Goal: Task Accomplishment & Management: Manage account settings

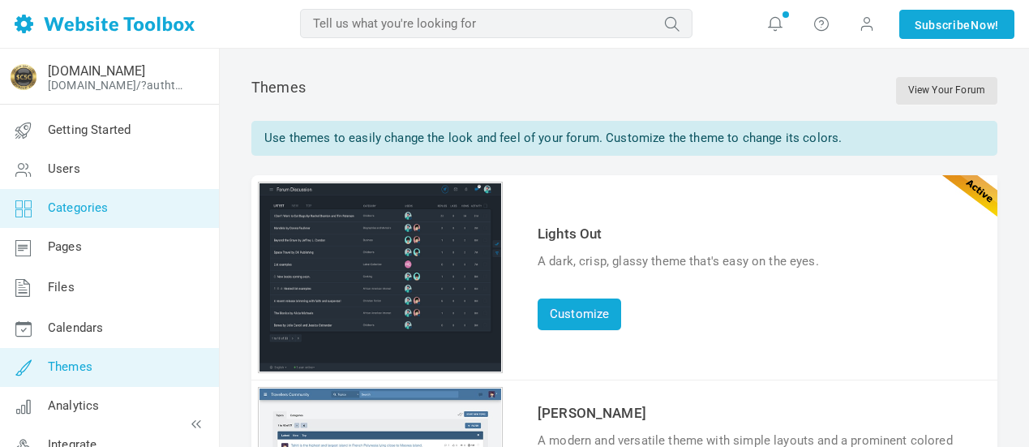
click at [97, 210] on span "Categories" at bounding box center [78, 207] width 61 height 15
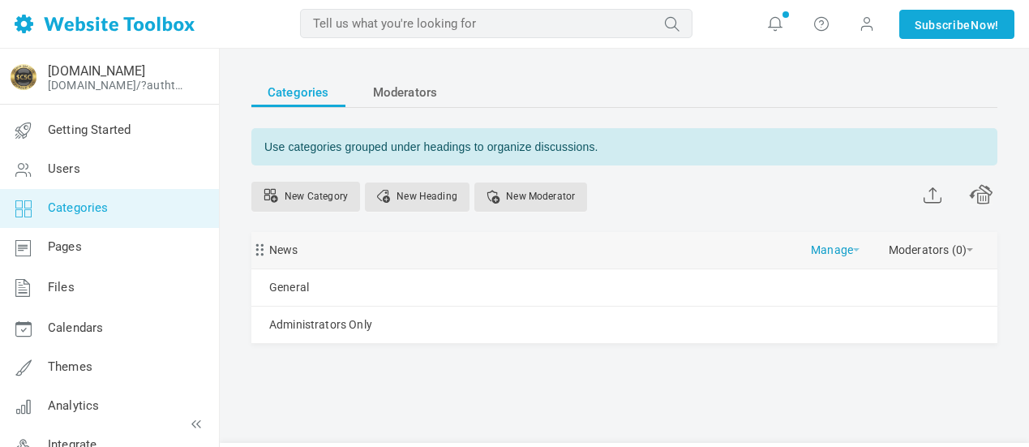
click at [856, 251] on span at bounding box center [856, 249] width 6 height 3
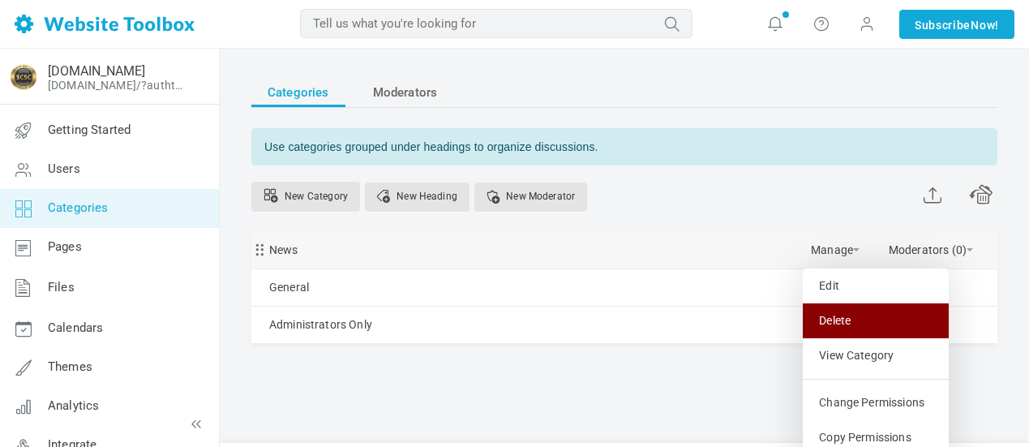
click at [850, 322] on link "Delete" at bounding box center [876, 320] width 146 height 35
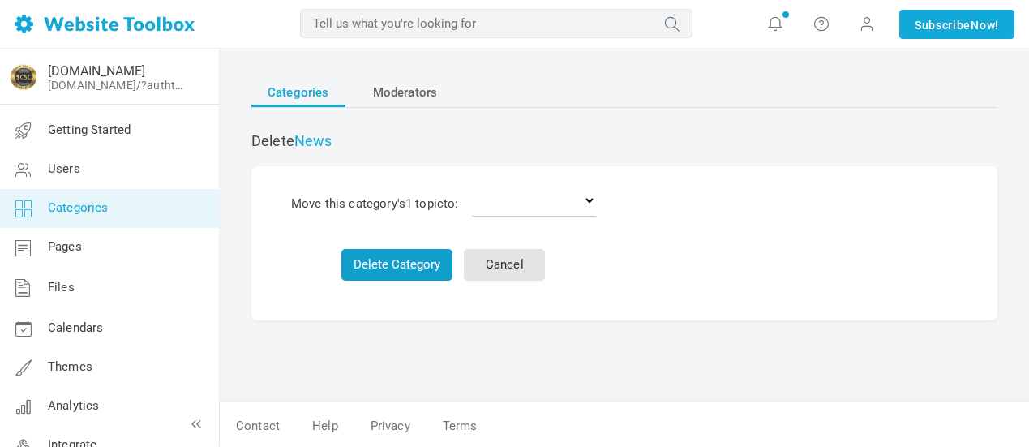
click at [394, 259] on button "Delete Category" at bounding box center [397, 265] width 111 height 32
click at [594, 200] on select "Delete the topics General Administrators Only" at bounding box center [534, 200] width 124 height 32
select select "0"
click at [475, 184] on select "Delete the topics General Administrators Only" at bounding box center [534, 200] width 124 height 32
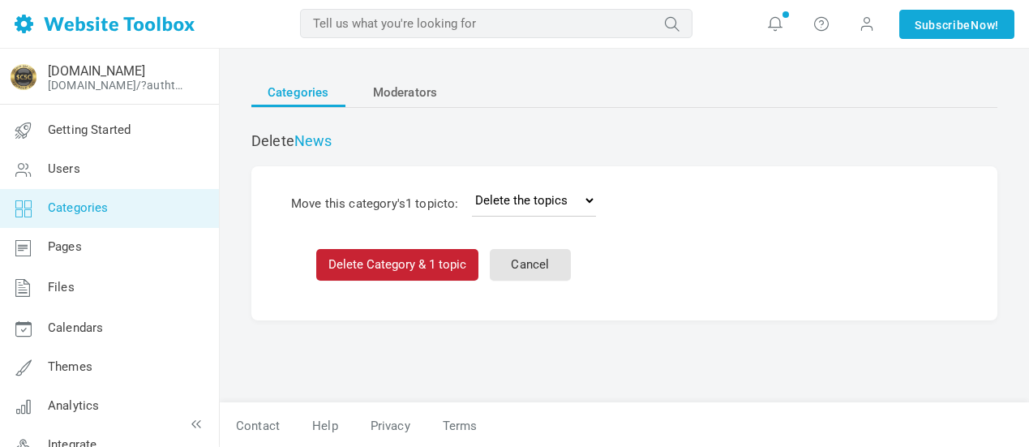
click at [415, 262] on button "Delete Category & 1 topic" at bounding box center [397, 265] width 162 height 32
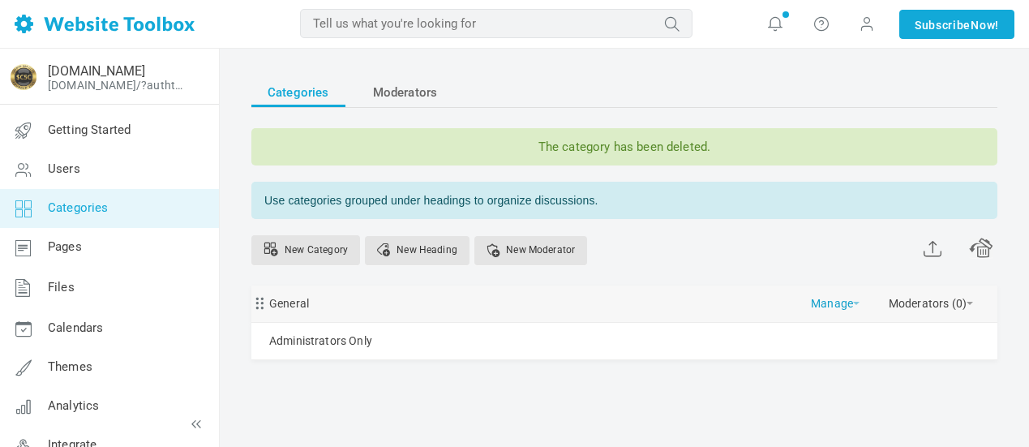
click at [853, 303] on link "Manage" at bounding box center [835, 300] width 49 height 28
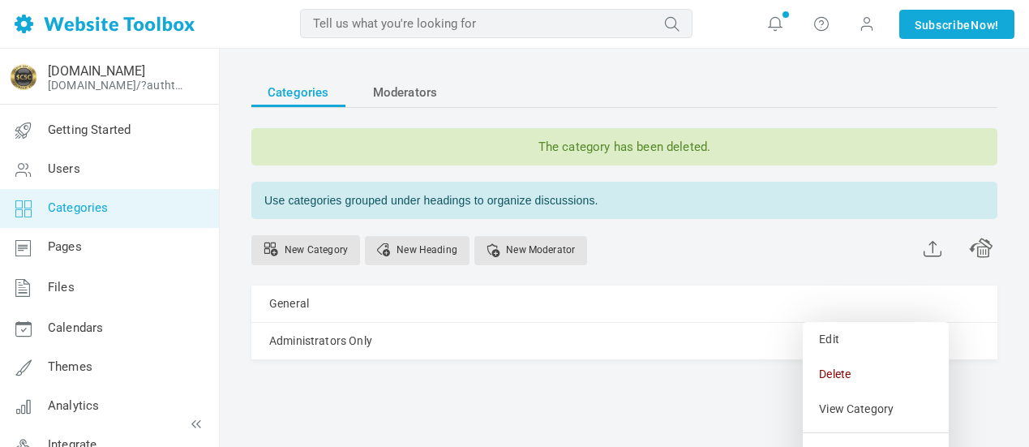
drag, startPoint x: 835, startPoint y: 376, endPoint x: 583, endPoint y: 58, distance: 405.4
click at [835, 376] on link "Delete" at bounding box center [876, 374] width 146 height 35
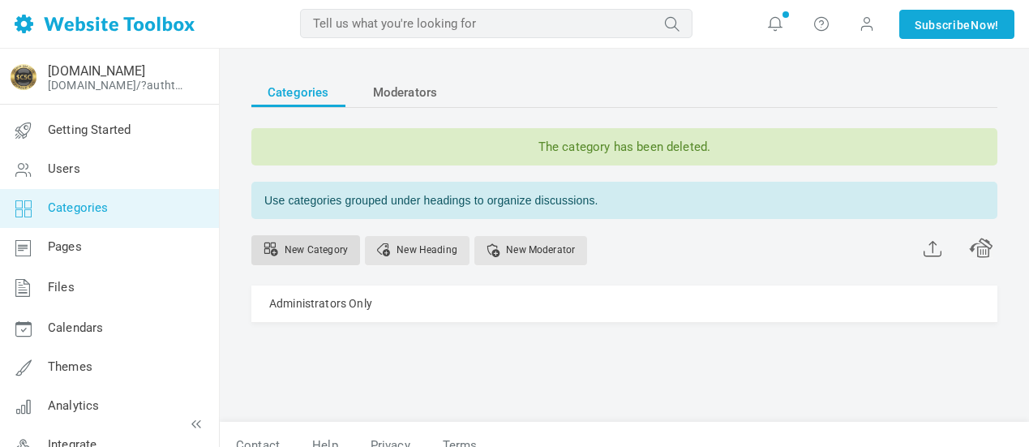
click at [321, 247] on link "New Category" at bounding box center [305, 250] width 109 height 30
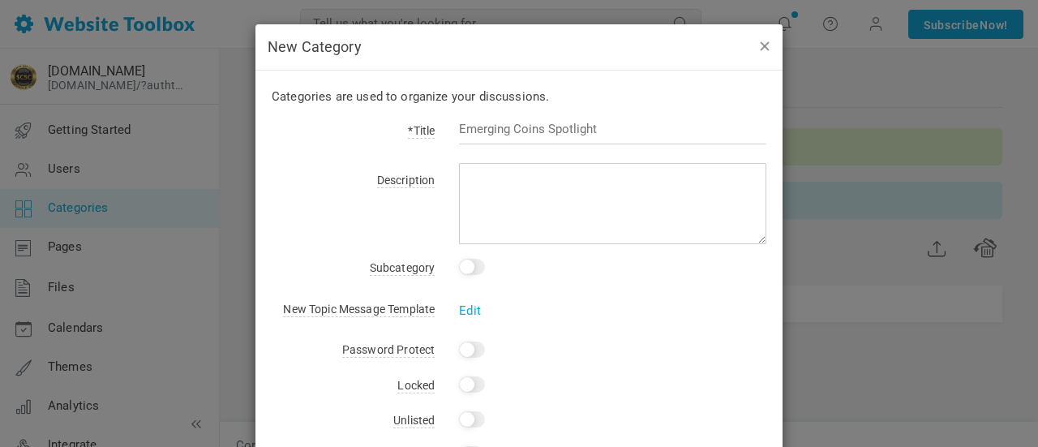
click at [758, 43] on button "button" at bounding box center [764, 46] width 13 height 18
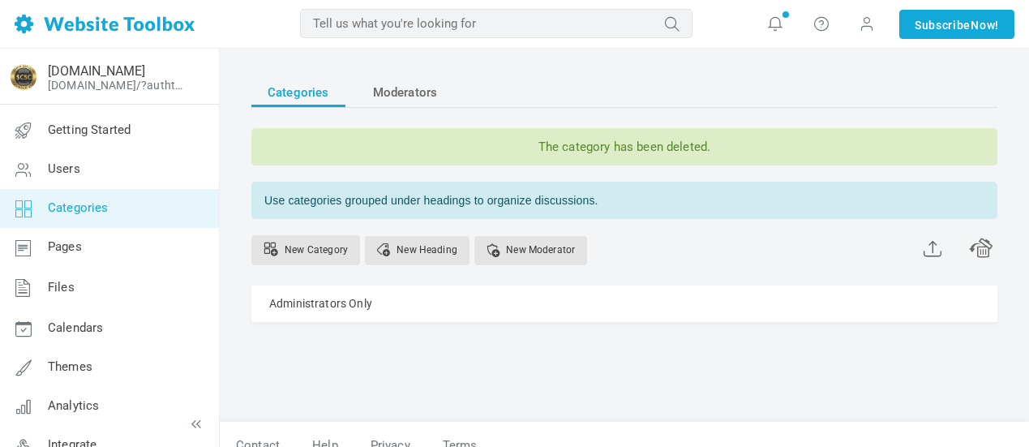
scroll to position [21, 0]
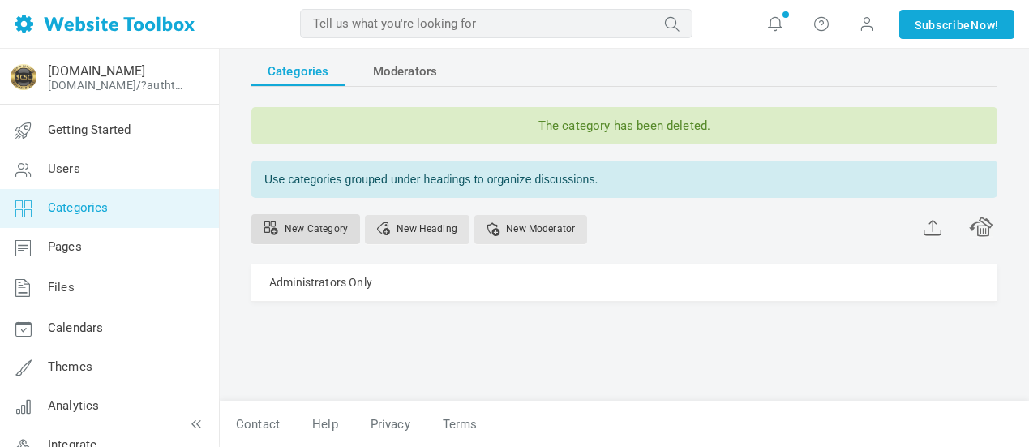
click at [317, 226] on link "New Category" at bounding box center [305, 229] width 109 height 30
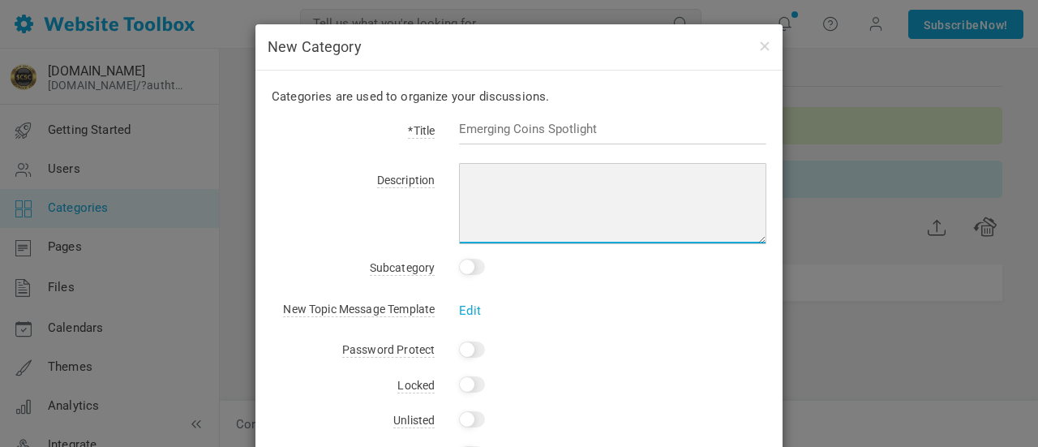
click at [614, 207] on textarea at bounding box center [612, 203] width 307 height 81
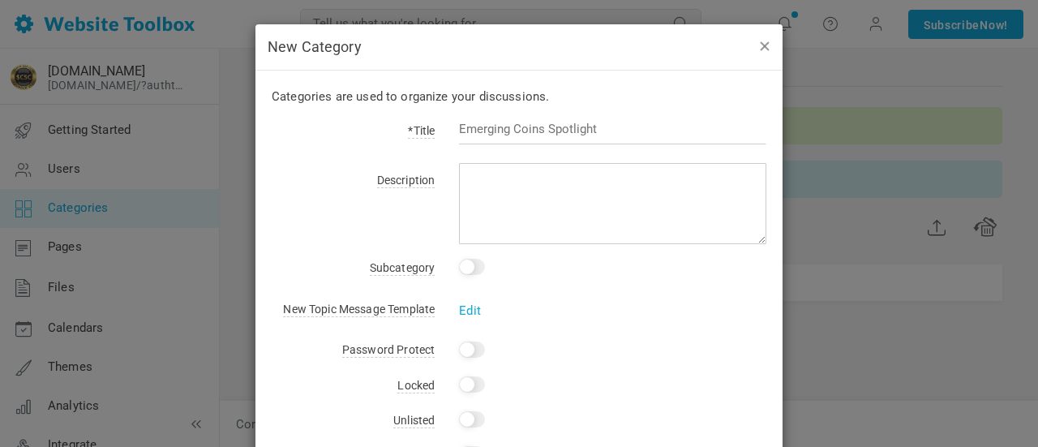
click at [758, 45] on button "button" at bounding box center [764, 46] width 13 height 18
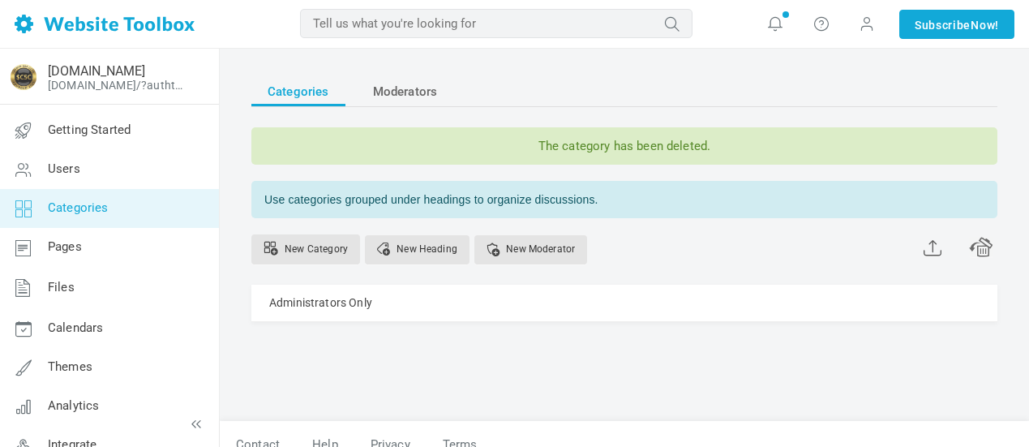
scroll to position [0, 0]
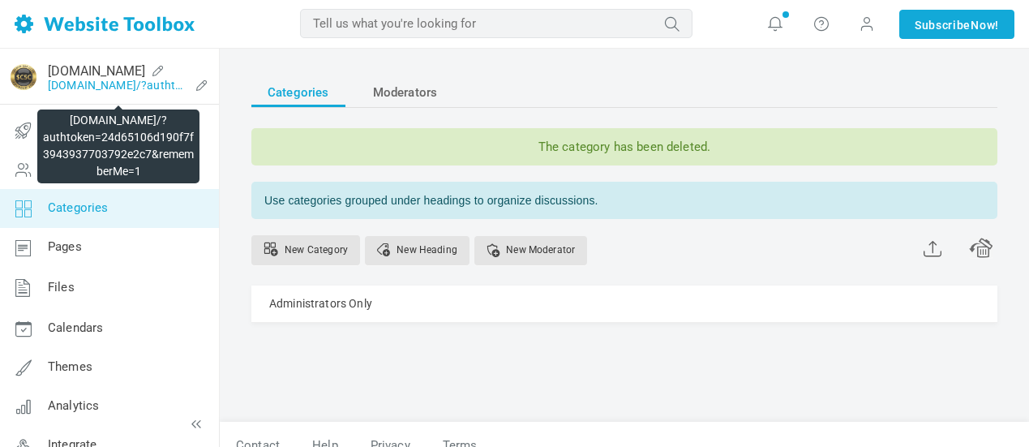
click at [134, 86] on link "[DOMAIN_NAME]/?authtoken=24d65106d190f7f3943937703792e2c7&rememberMe=1" at bounding box center [118, 85] width 141 height 13
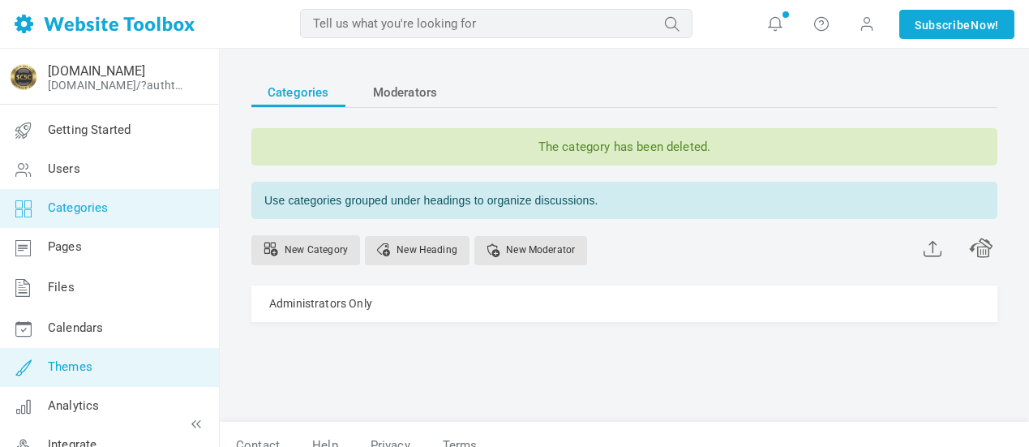
scroll to position [101, 0]
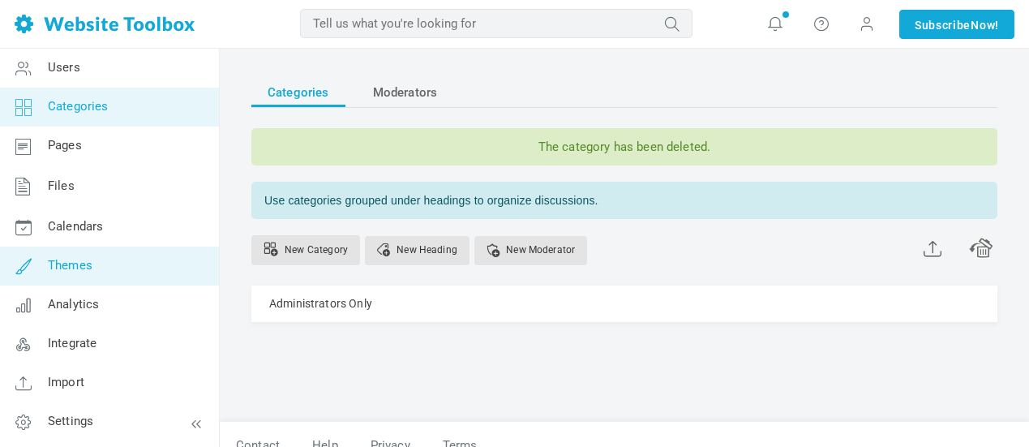
click at [97, 268] on link "Themes" at bounding box center [109, 266] width 220 height 39
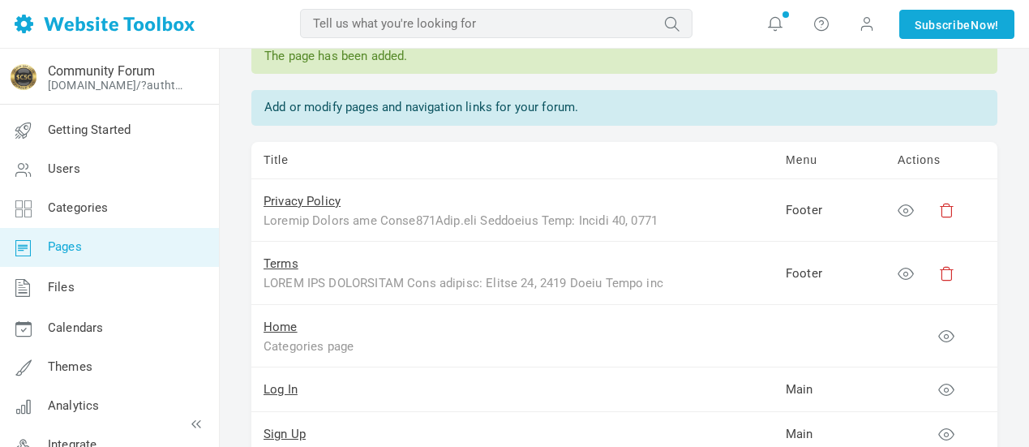
scroll to position [162, 0]
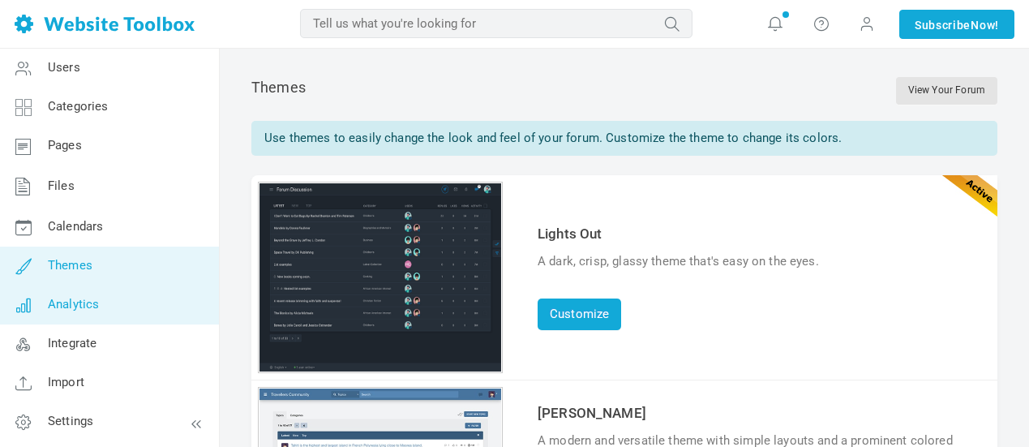
scroll to position [162, 0]
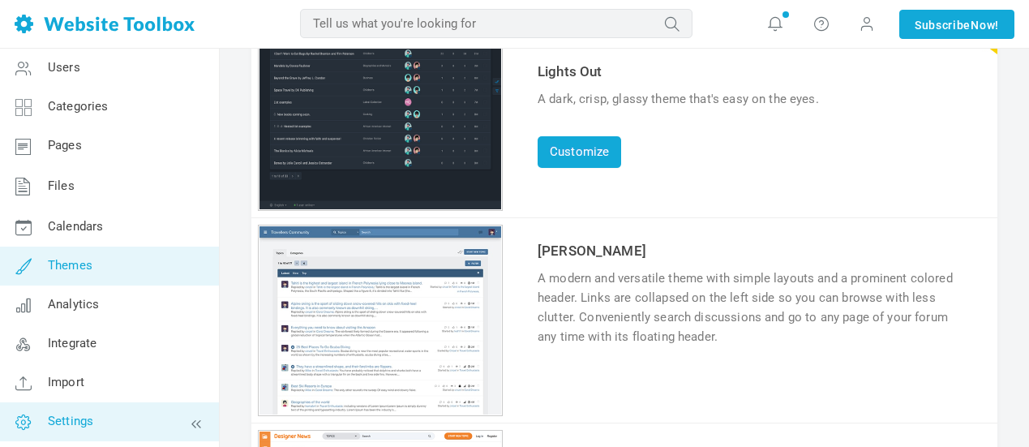
click at [161, 421] on link "Settings" at bounding box center [109, 421] width 220 height 39
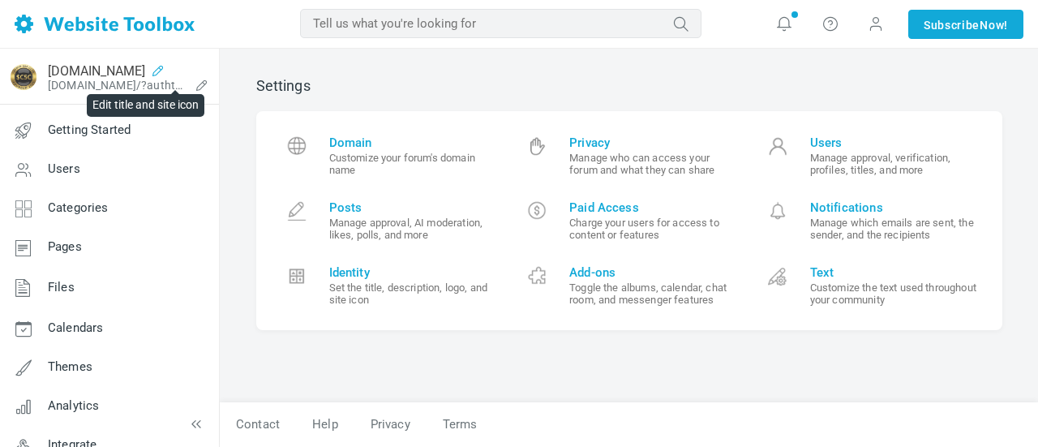
click at [171, 68] on icon at bounding box center [158, 70] width 26 height 13
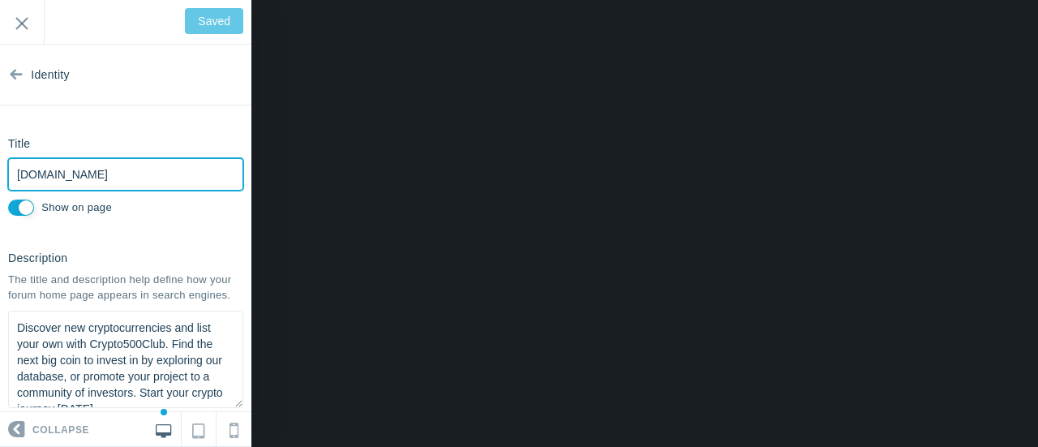
drag, startPoint x: 136, startPoint y: 178, endPoint x: 7, endPoint y: 178, distance: 129.0
click at [11, 178] on input "Crypto500Club.com" at bounding box center [125, 174] width 235 height 32
type input "$"
type input "Save"
type input "$C5C"
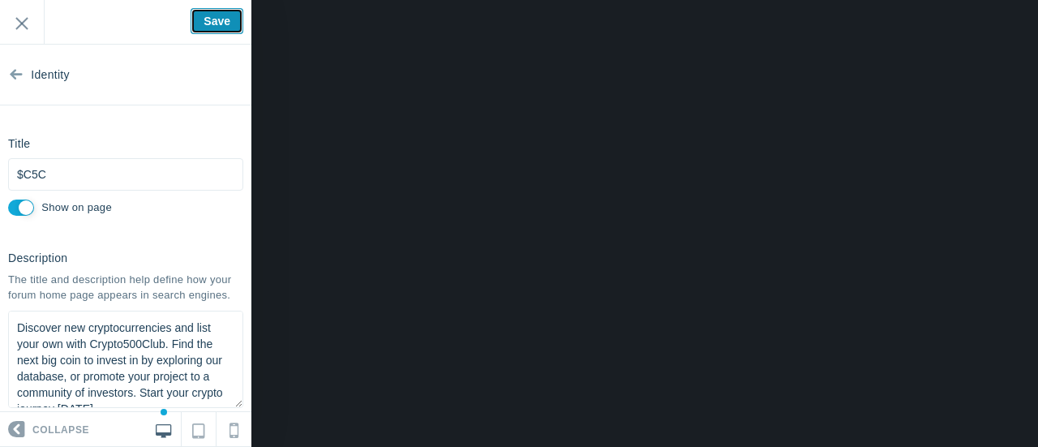
click at [209, 19] on input "Save" at bounding box center [217, 21] width 53 height 26
type input "Saved"
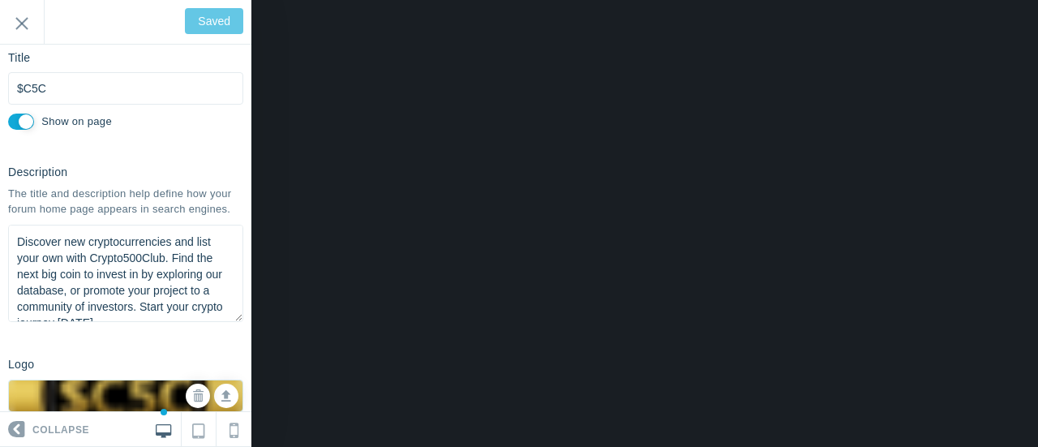
scroll to position [81, 0]
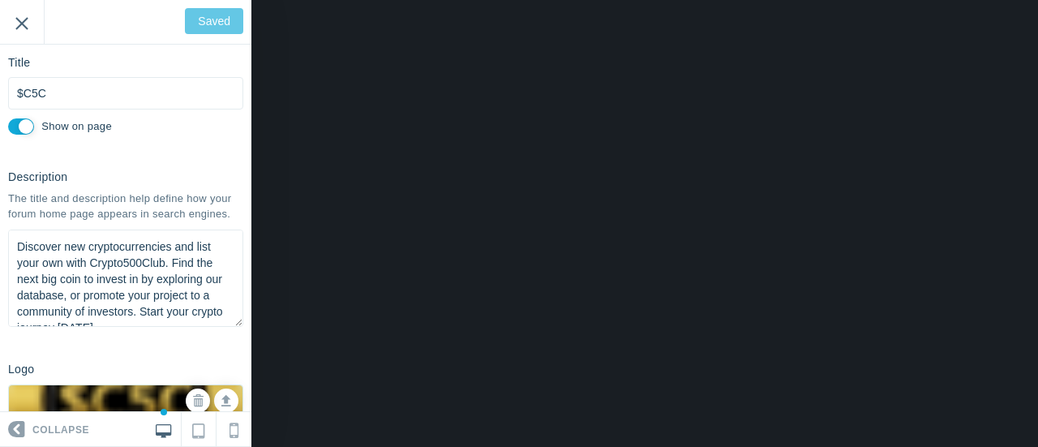
click at [17, 18] on input "Exit" at bounding box center [22, 22] width 44 height 45
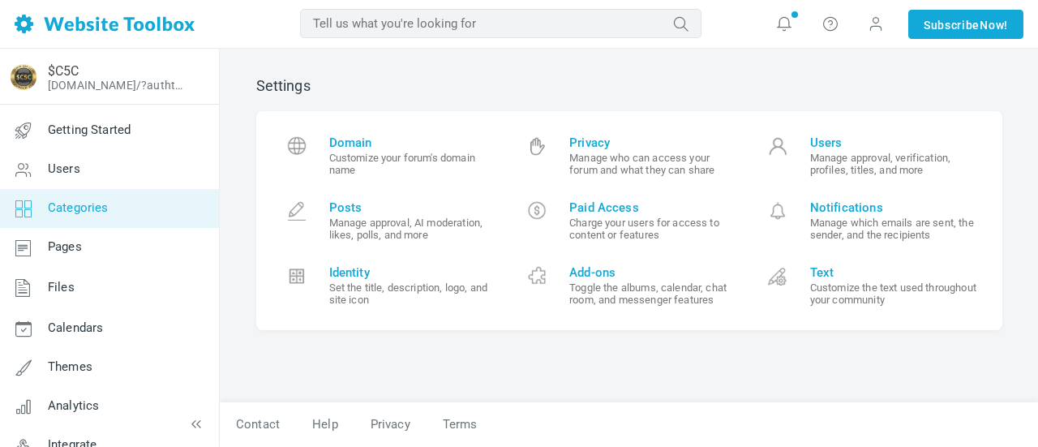
click at [81, 208] on span "Categories" at bounding box center [78, 207] width 61 height 15
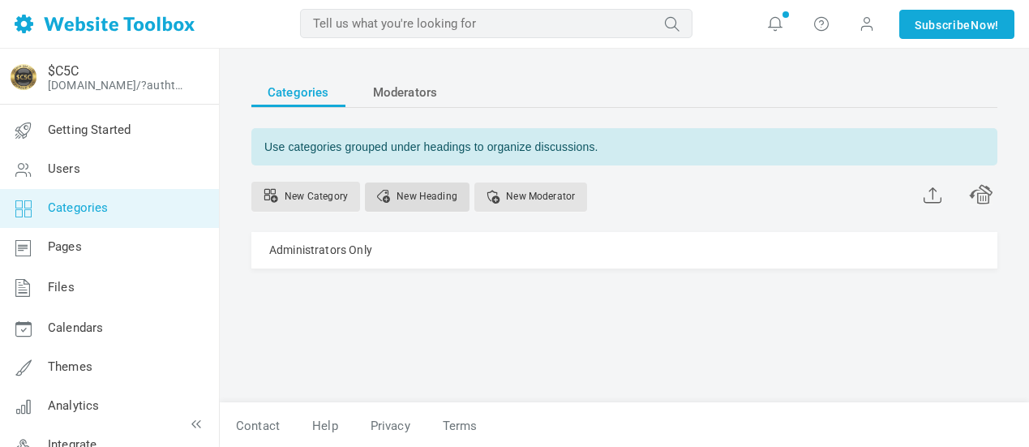
click at [415, 197] on link "New Heading" at bounding box center [417, 197] width 105 height 29
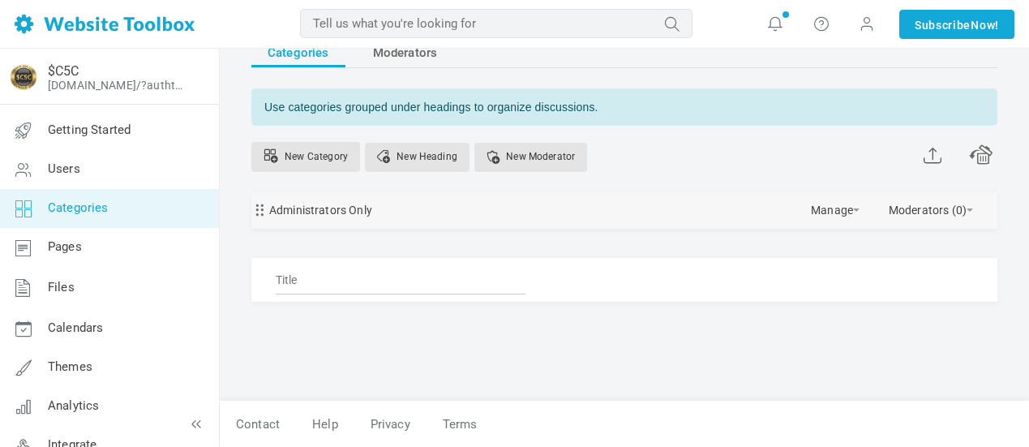
scroll to position [41, 0]
click at [305, 149] on div "Use categories grouped under headings to organize discussions. New Category New…" at bounding box center [624, 194] width 746 height 213
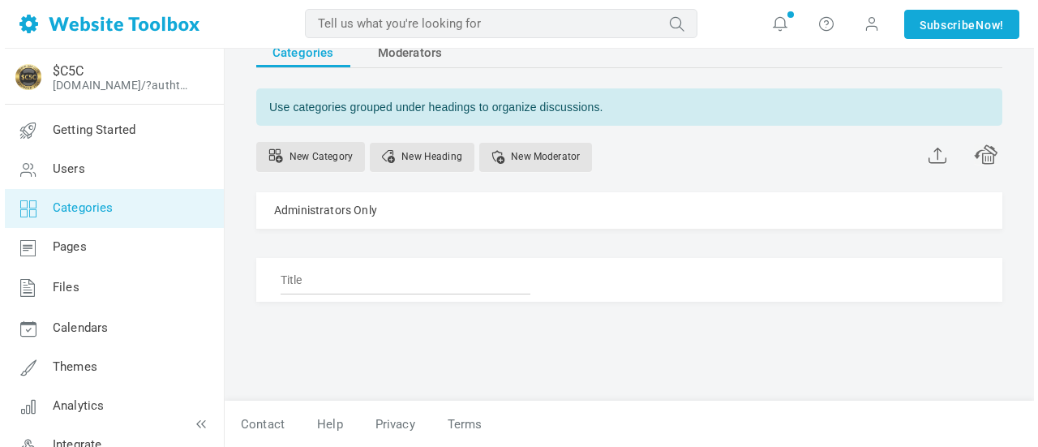
scroll to position [2, 0]
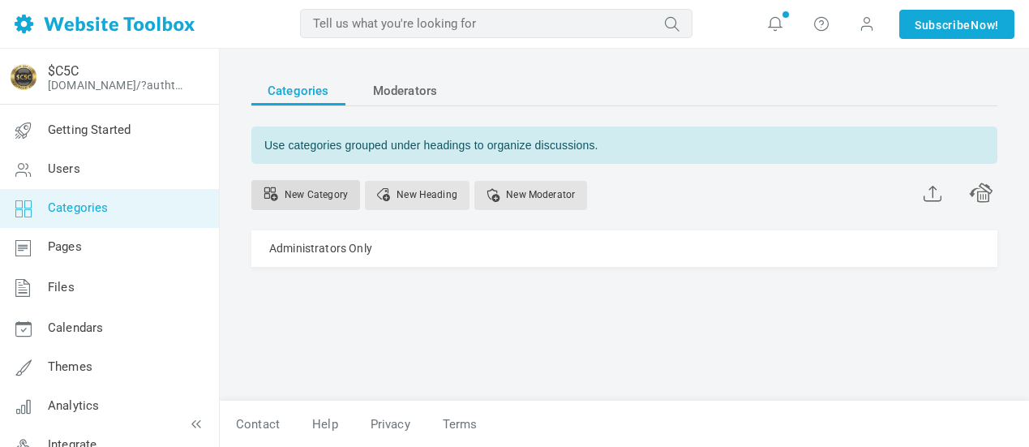
click at [308, 194] on link "New Category" at bounding box center [305, 195] width 109 height 30
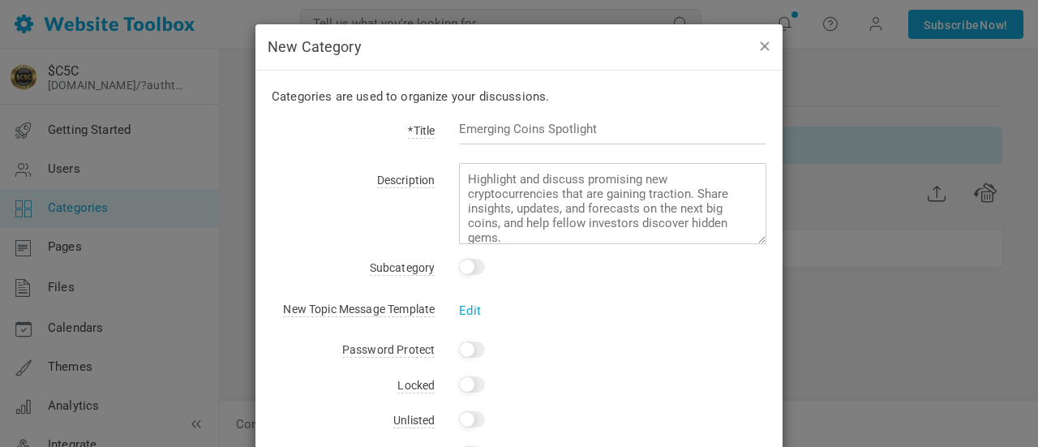
click at [761, 47] on button "button" at bounding box center [764, 46] width 13 height 18
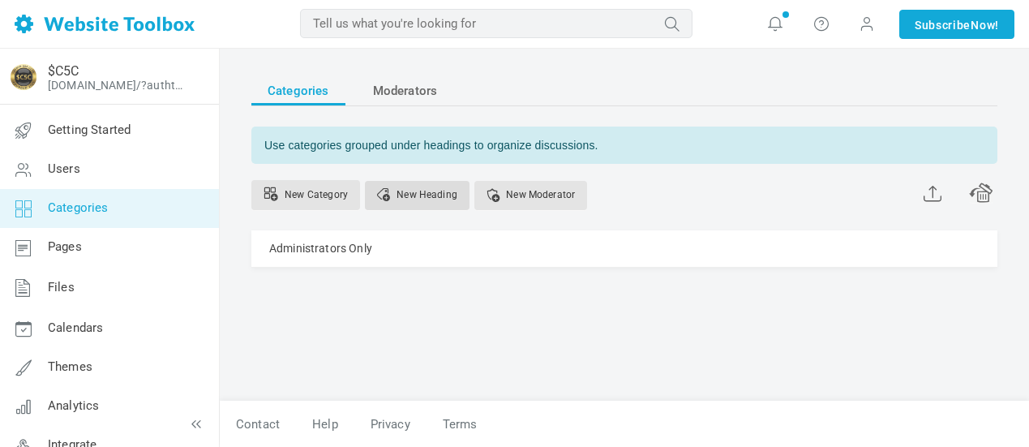
click at [410, 196] on link "New Heading" at bounding box center [417, 195] width 105 height 29
click at [316, 191] on link "New Category" at bounding box center [305, 195] width 109 height 30
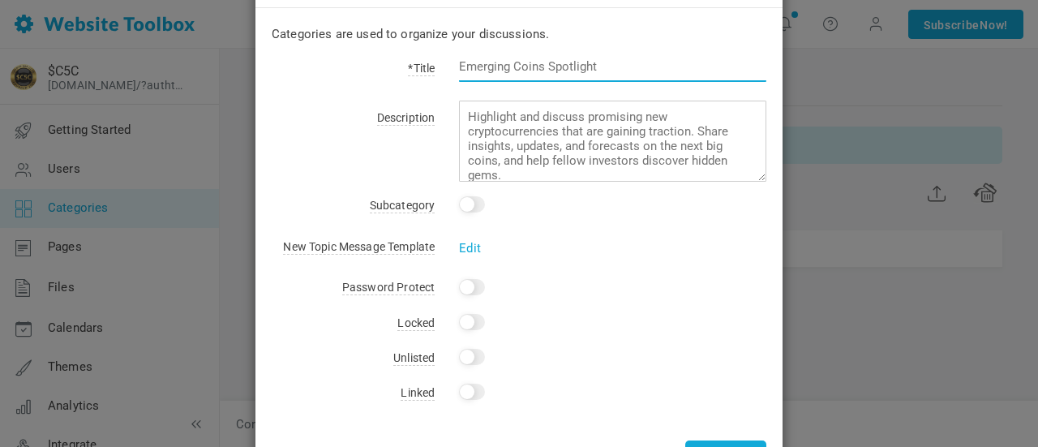
scroll to position [81, 0]
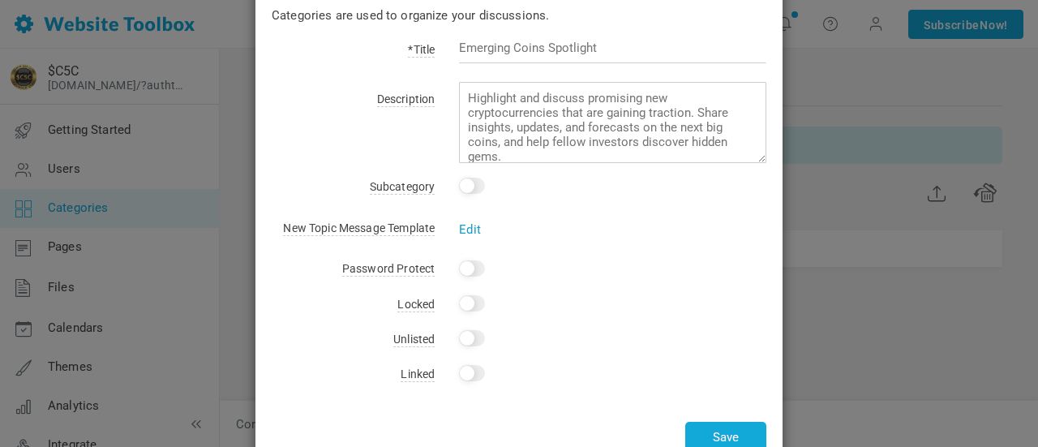
click at [467, 230] on link "Edit" at bounding box center [470, 229] width 22 height 15
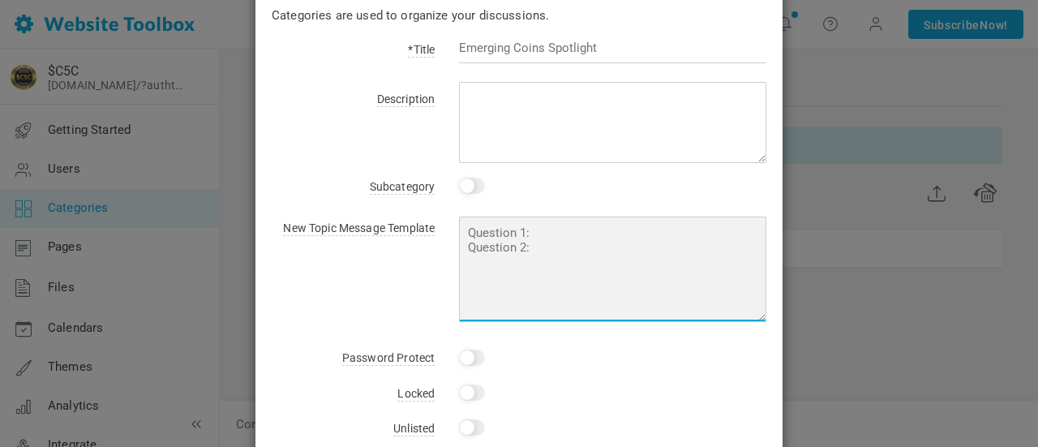
click at [541, 247] on textarea at bounding box center [612, 269] width 307 height 105
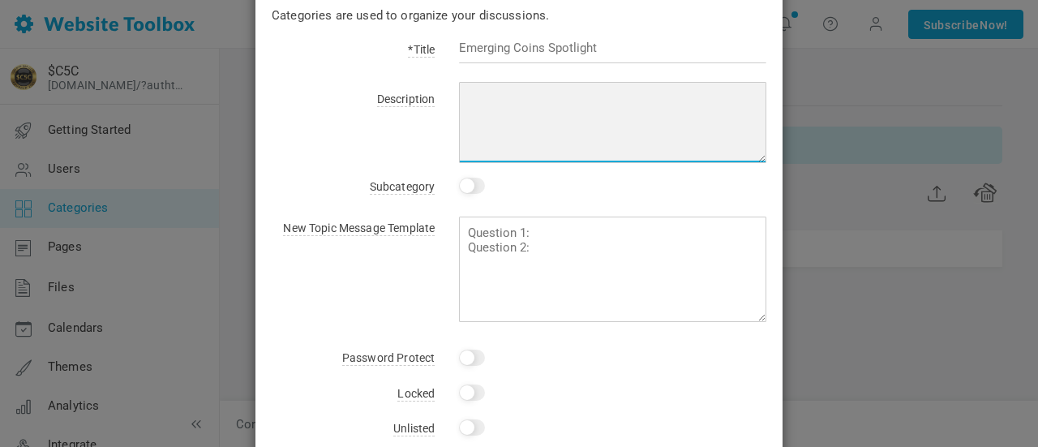
click at [522, 88] on textarea at bounding box center [612, 122] width 307 height 81
paste textarea "<style>#dexscreener-embed{position:relative;width:100%;padding-bottom:125%;}@me…"
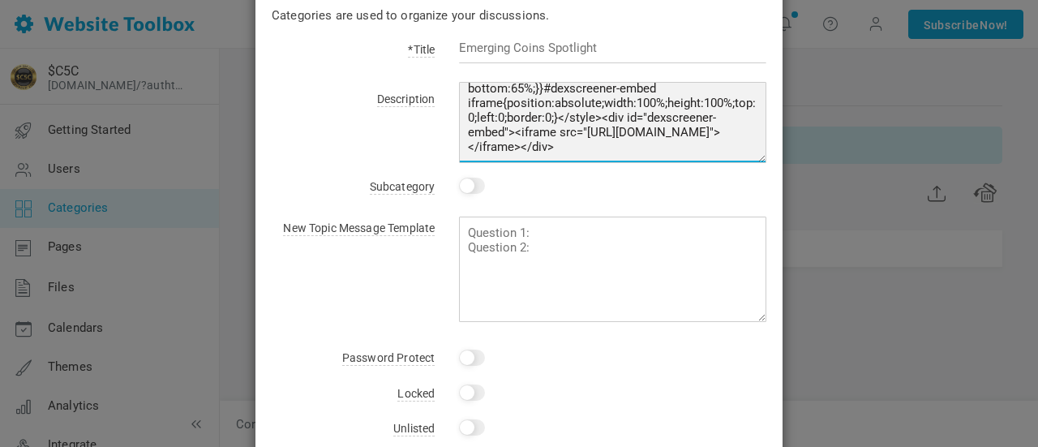
scroll to position [217, 0]
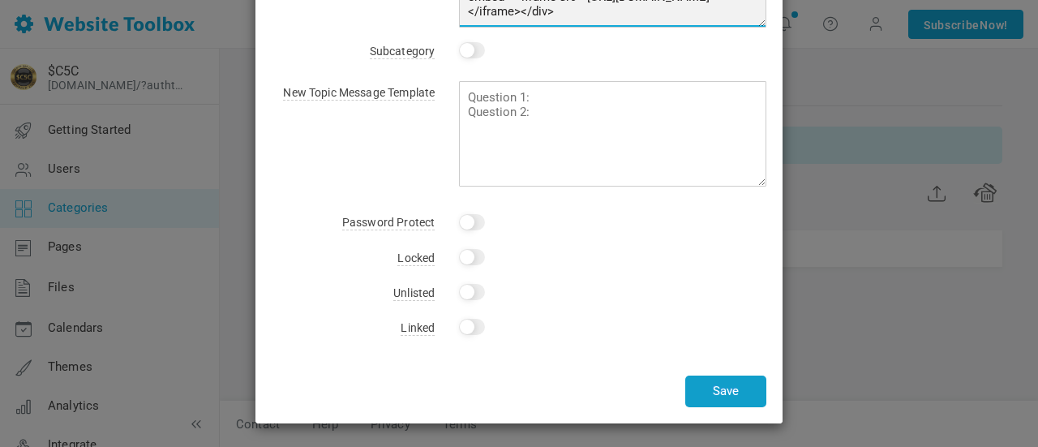
type textarea "<style>#dexscreener-embed{position:relative;width:100%;padding-bottom:125%;}@me…"
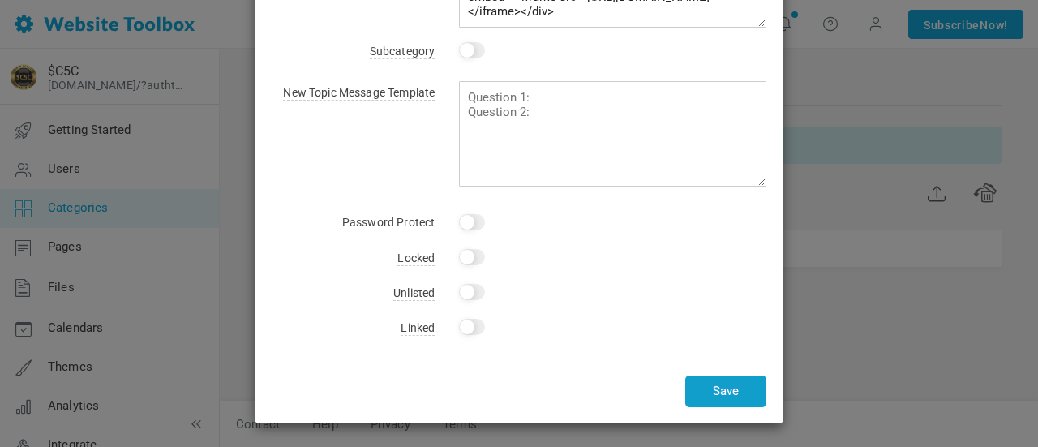
click at [718, 391] on button "Save" at bounding box center [725, 392] width 81 height 32
type input "On dex"
click at [715, 387] on button "Save" at bounding box center [725, 392] width 81 height 32
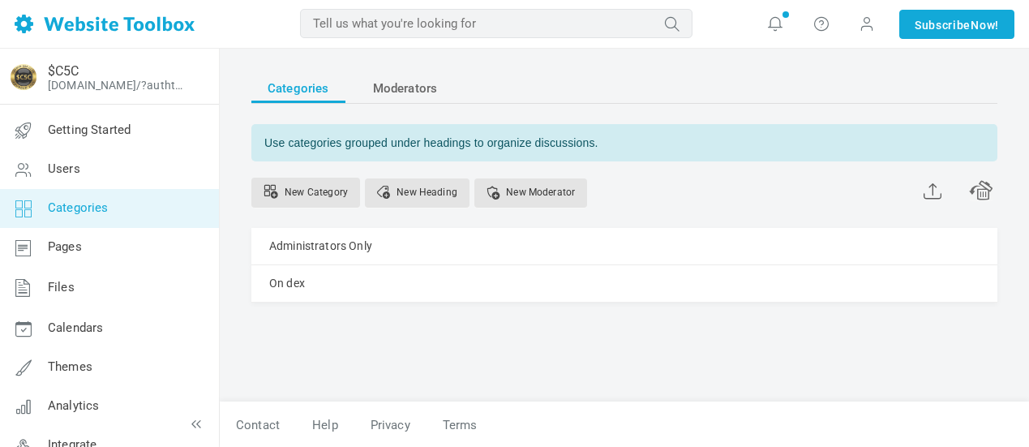
scroll to position [5, 0]
click at [82, 209] on span "Categories" at bounding box center [78, 207] width 61 height 15
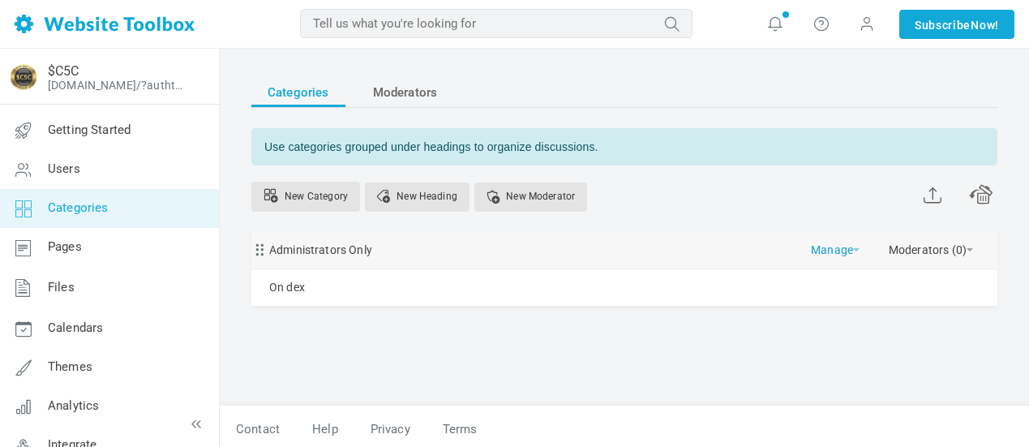
click at [827, 244] on link "Manage" at bounding box center [835, 246] width 49 height 28
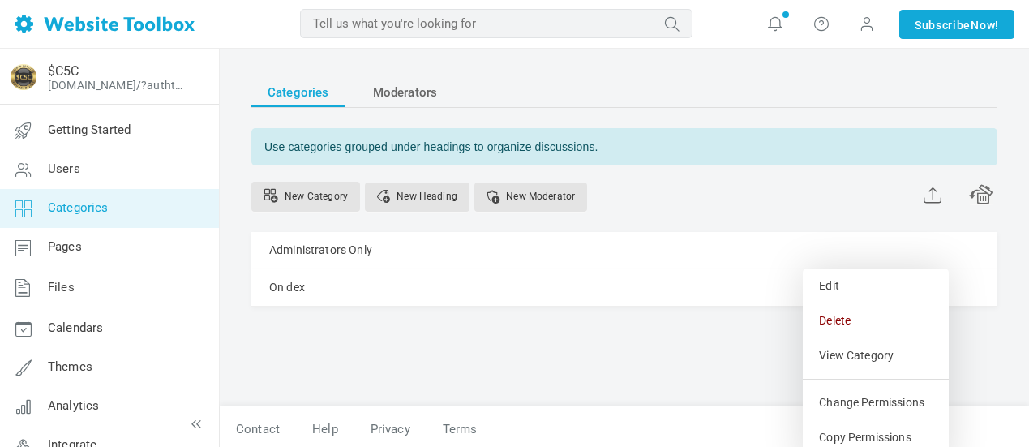
click at [745, 337] on div "Categories Moderators Use categories grouped under headings to organize discuss…" at bounding box center [624, 221] width 746 height 287
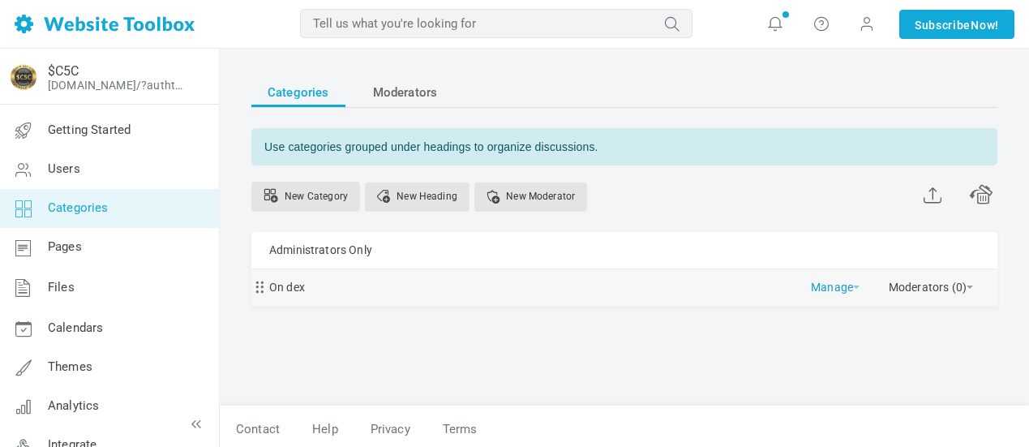
click at [843, 290] on link "Manage" at bounding box center [835, 283] width 49 height 28
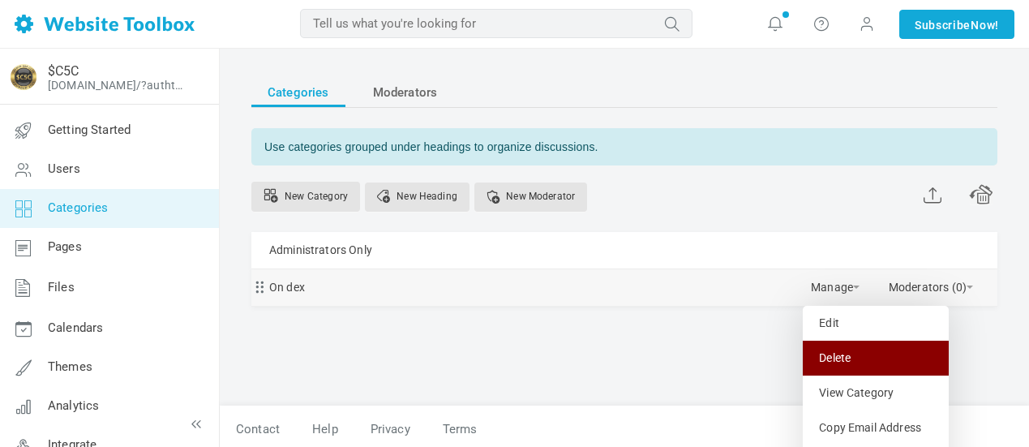
drag, startPoint x: 841, startPoint y: 353, endPoint x: 596, endPoint y: 56, distance: 384.9
click at [841, 353] on link "Delete" at bounding box center [876, 358] width 146 height 35
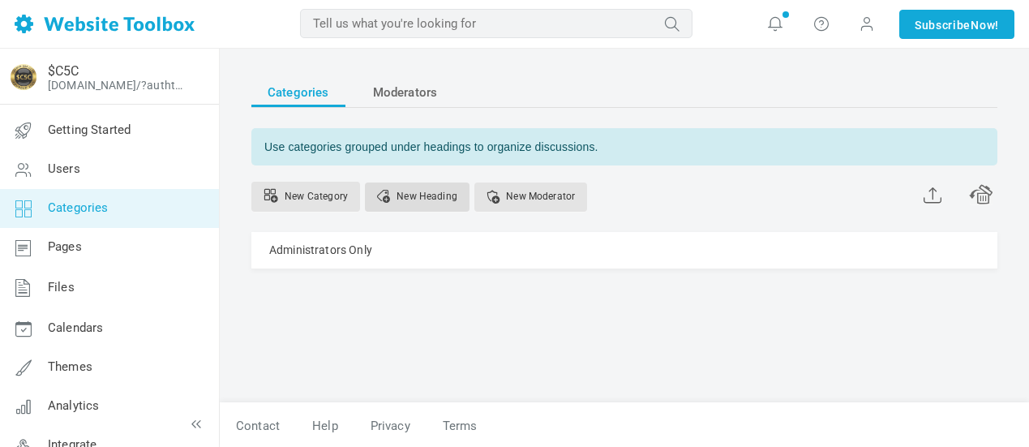
click at [432, 192] on link "New Heading" at bounding box center [417, 197] width 105 height 29
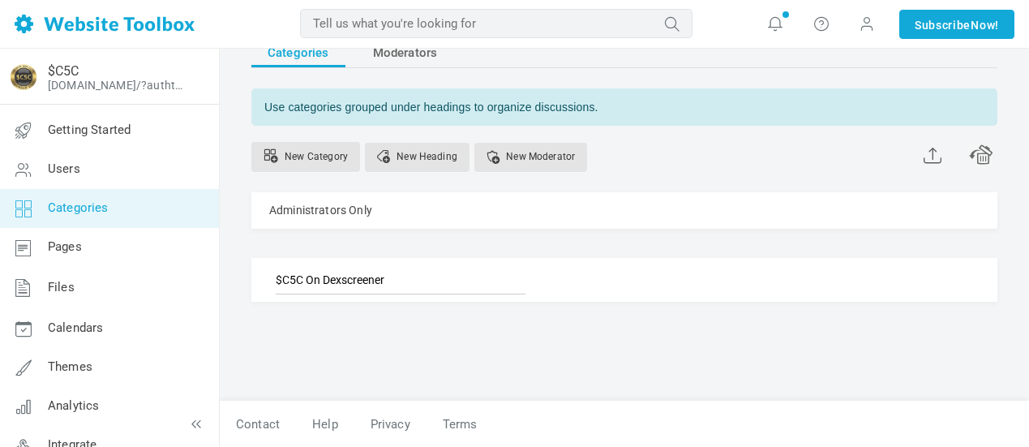
type input "$C5C On Dexscreener"
click at [560, 319] on div "Categories Moderators Use categories grouped under headings to organize discuss…" at bounding box center [624, 199] width 746 height 322
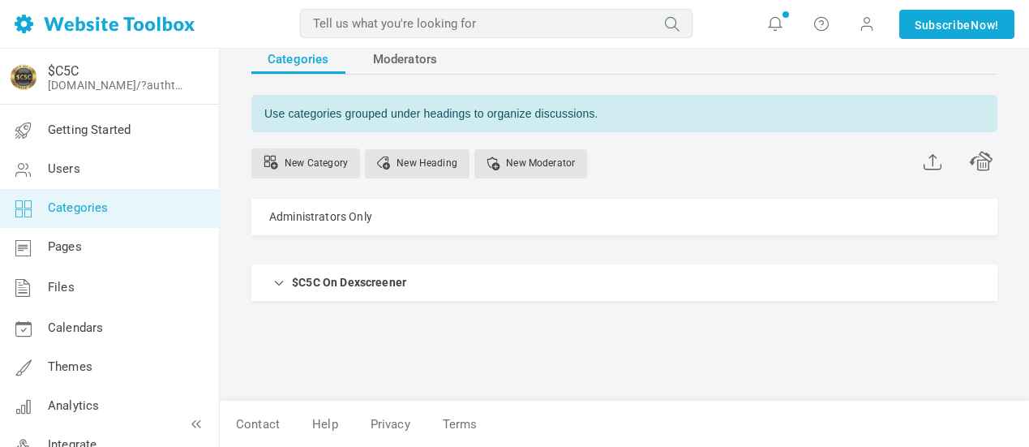
scroll to position [33, 0]
click at [847, 281] on link "Manage" at bounding box center [835, 278] width 49 height 28
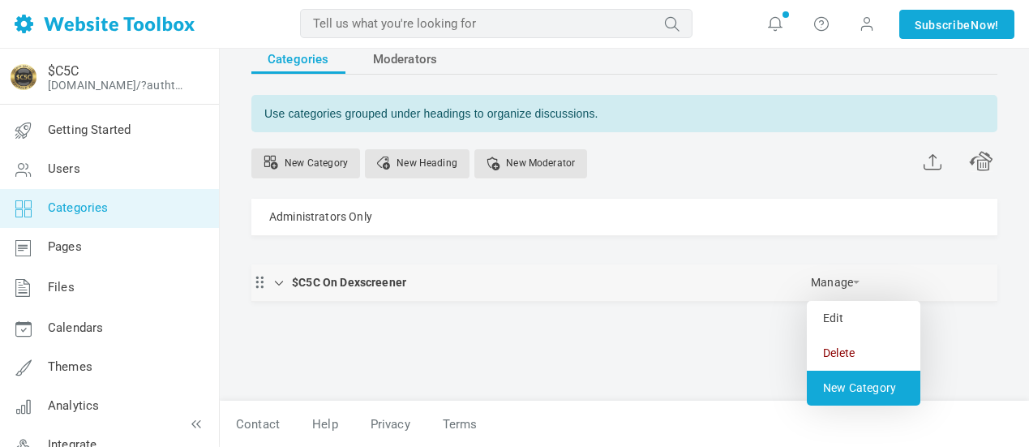
click at [854, 385] on link "New Category" at bounding box center [864, 388] width 114 height 35
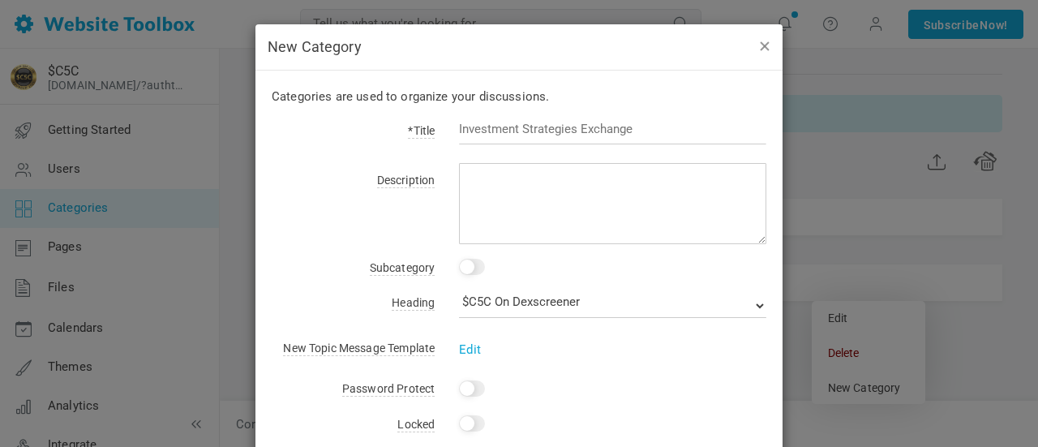
click at [761, 44] on button "button" at bounding box center [764, 46] width 13 height 18
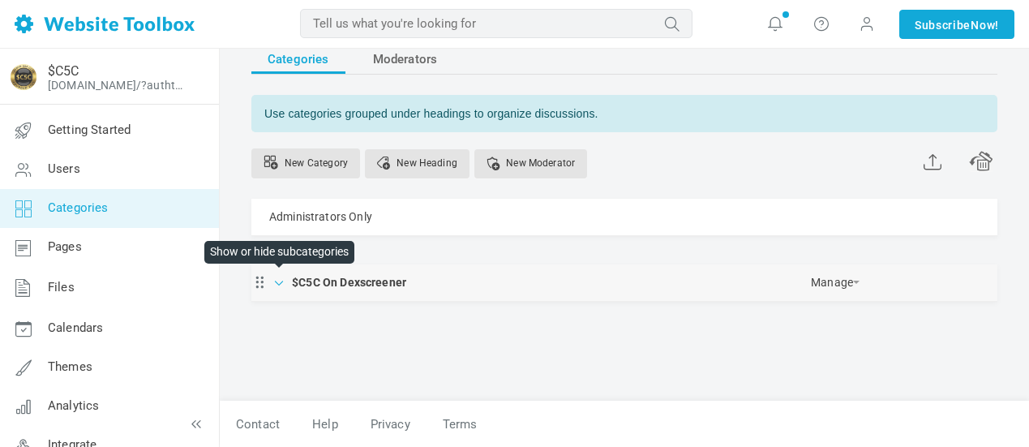
click at [273, 284] on span at bounding box center [280, 281] width 16 height 16
click at [277, 286] on span at bounding box center [280, 282] width 16 height 16
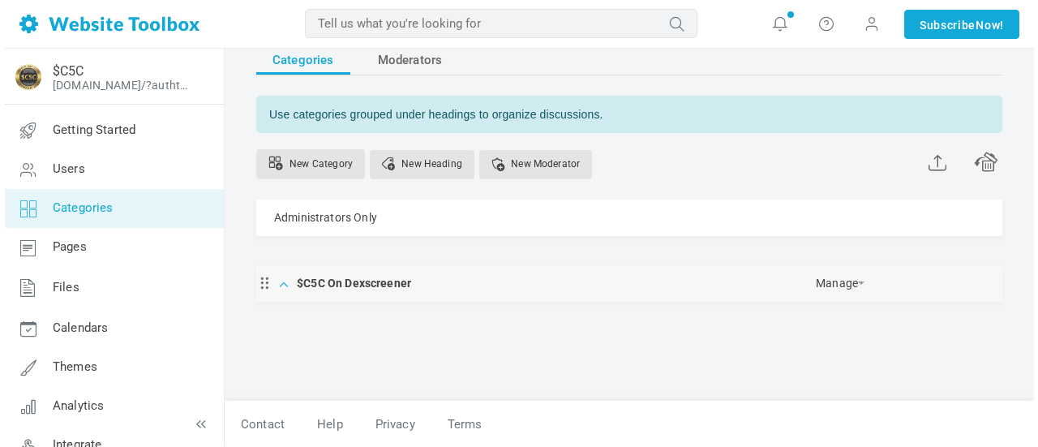
scroll to position [33, 0]
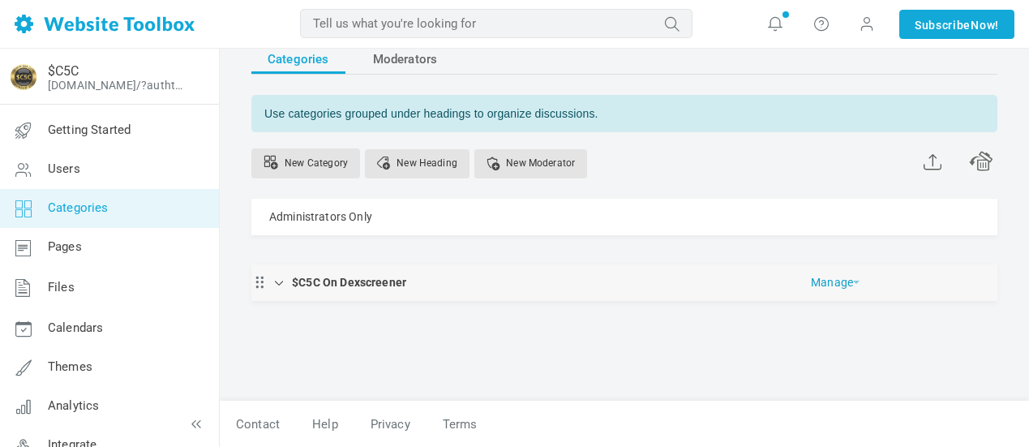
click at [840, 280] on link "Manage" at bounding box center [835, 278] width 49 height 28
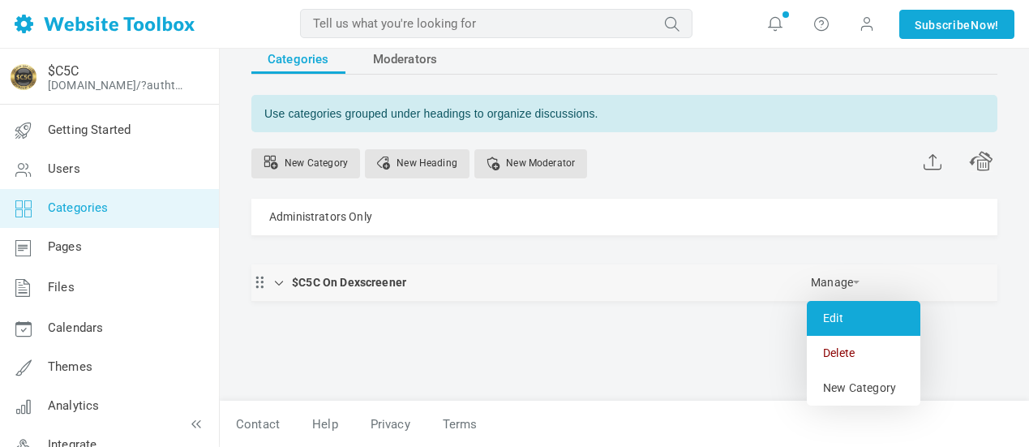
click at [834, 319] on link "Edit" at bounding box center [864, 318] width 114 height 35
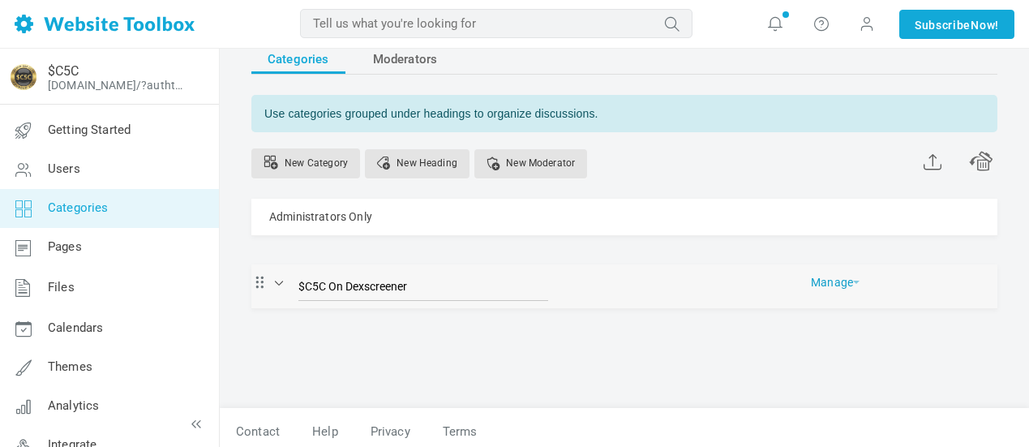
click at [851, 285] on link "Manage" at bounding box center [835, 278] width 49 height 28
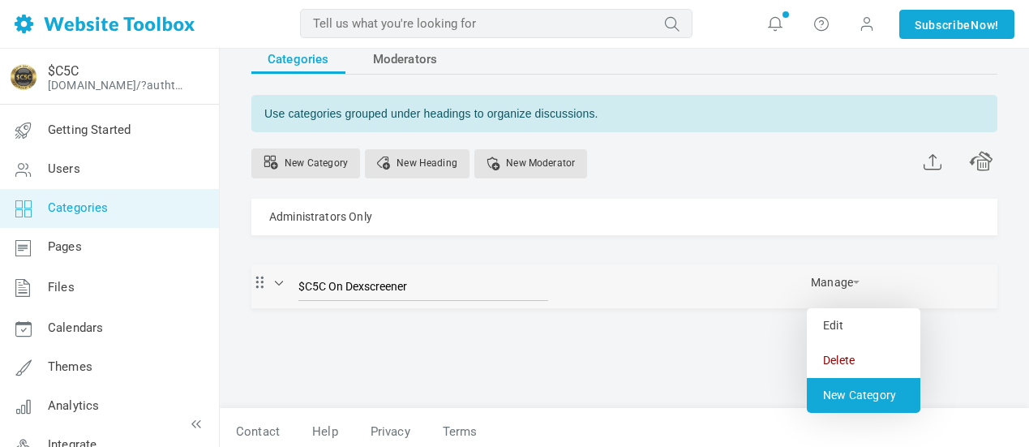
click at [852, 397] on link "New Category" at bounding box center [864, 395] width 114 height 35
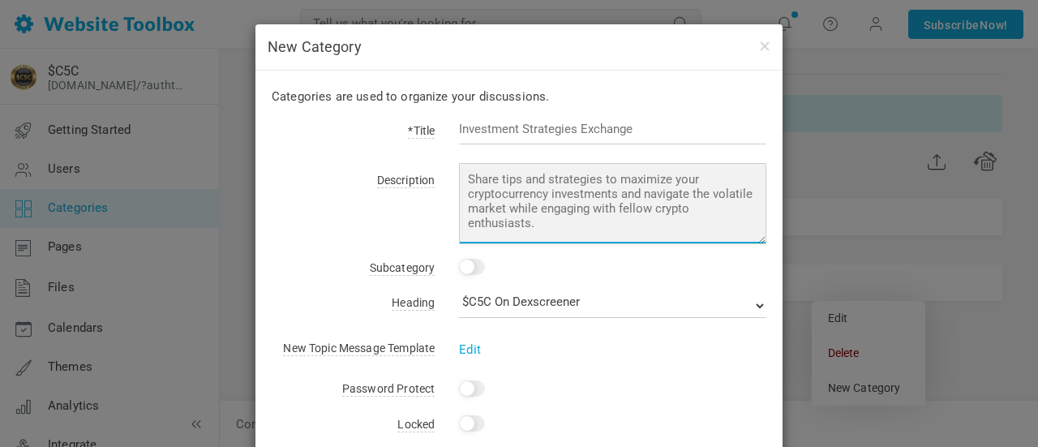
click at [546, 217] on textarea at bounding box center [612, 203] width 307 height 81
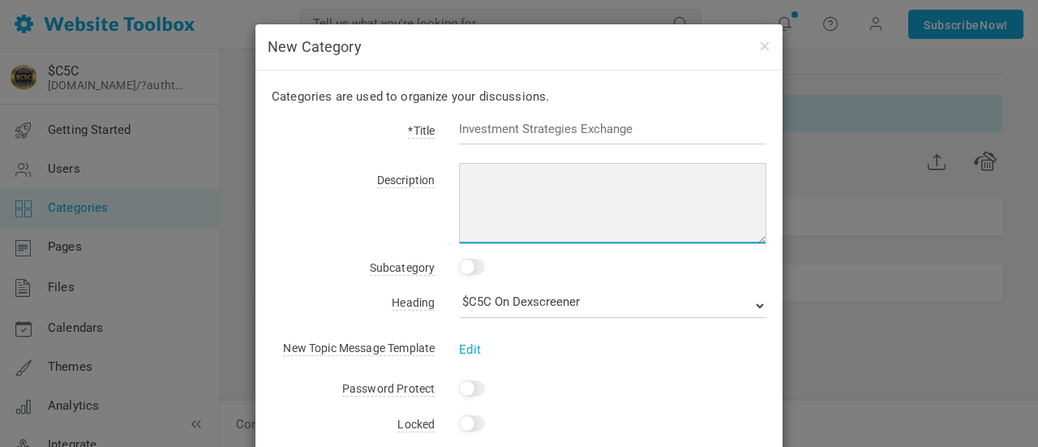
paste textarea "<style>#dexscreener-embed{position:relative;width:100%;padding-bottom:125%;}@me…"
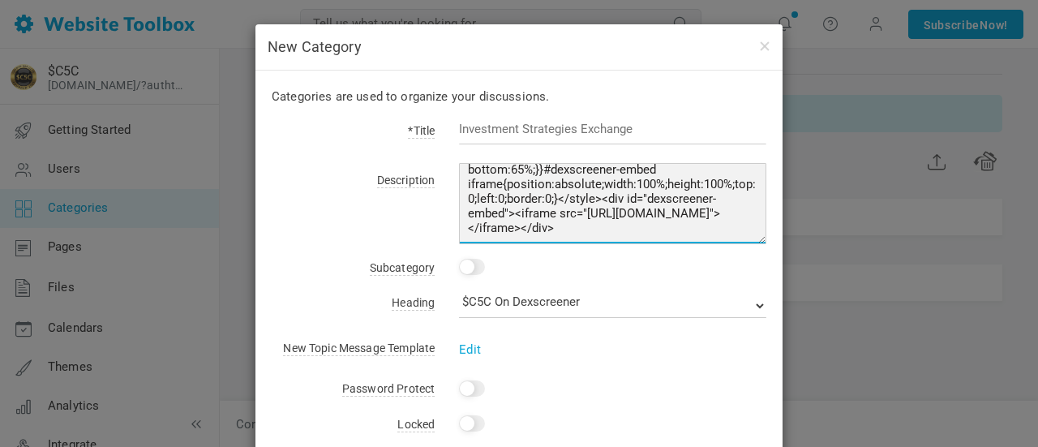
scroll to position [166, 0]
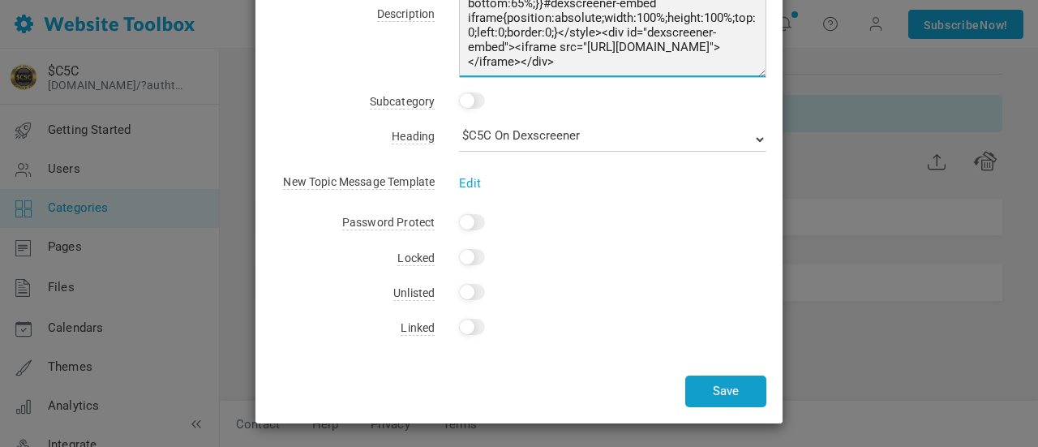
type textarea "<style>#dexscreener-embed{position:relative;width:100%;padding-bottom:125%;}@me…"
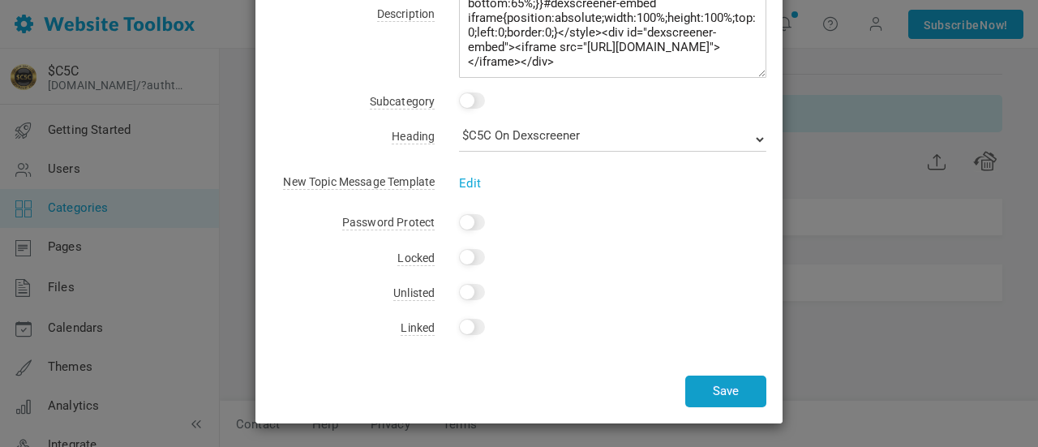
click at [720, 386] on button "Save" at bounding box center [725, 392] width 81 height 32
type input "Dex"
click at [711, 384] on button "Save" at bounding box center [725, 392] width 81 height 32
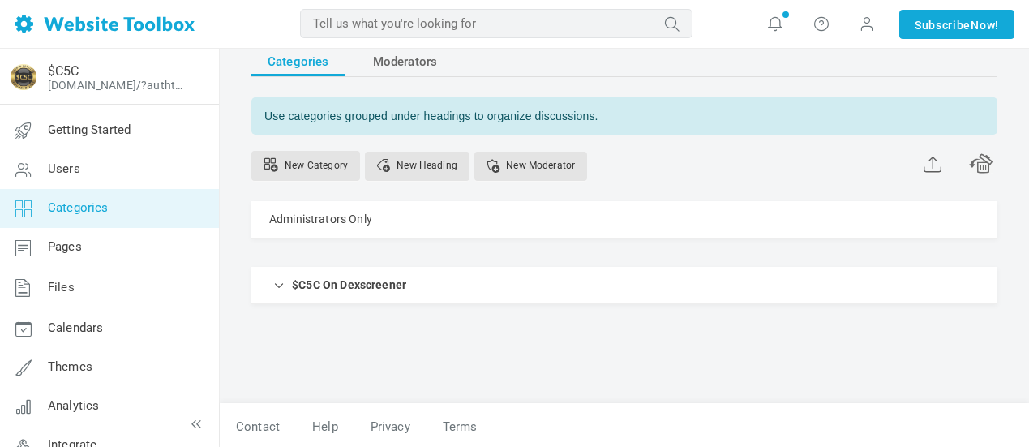
scroll to position [0, 0]
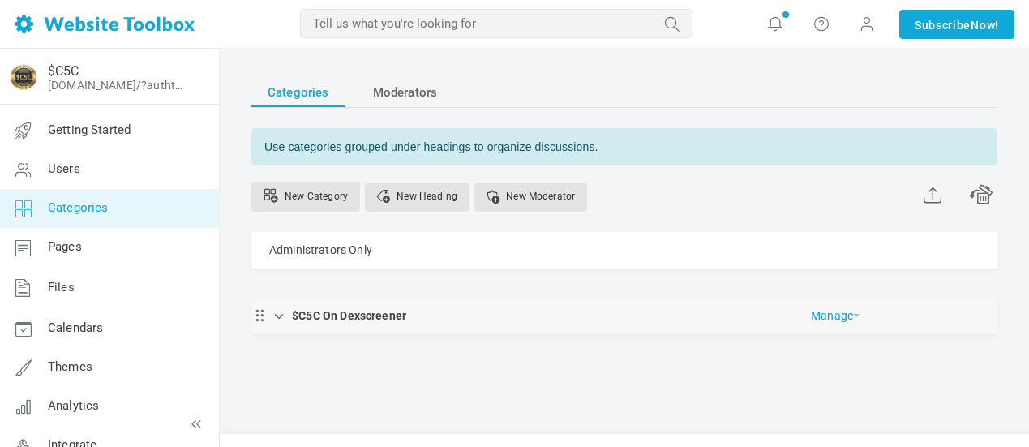
click at [849, 316] on link "Manage" at bounding box center [835, 312] width 49 height 28
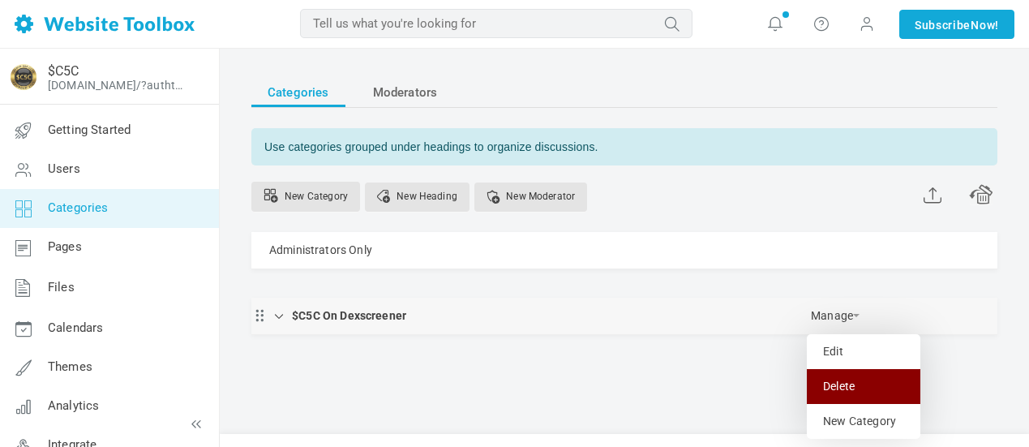
click at [859, 391] on link "Delete" at bounding box center [864, 386] width 114 height 35
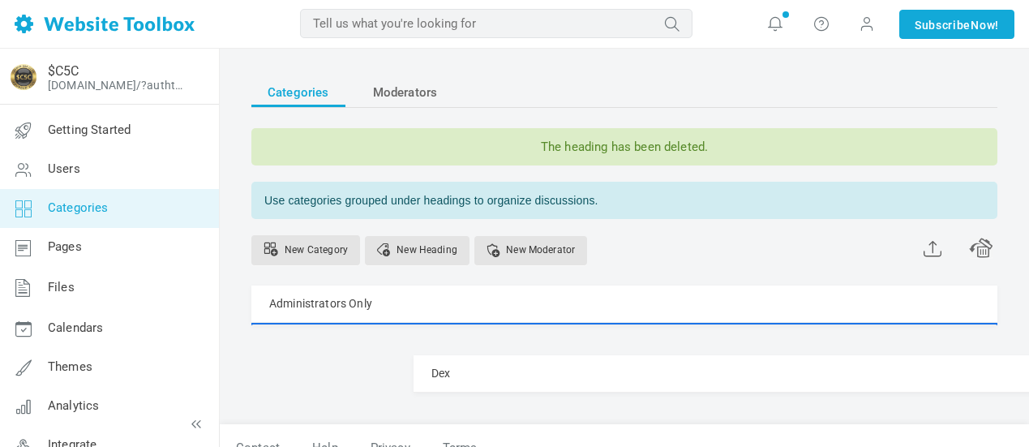
scroll to position [24, 0]
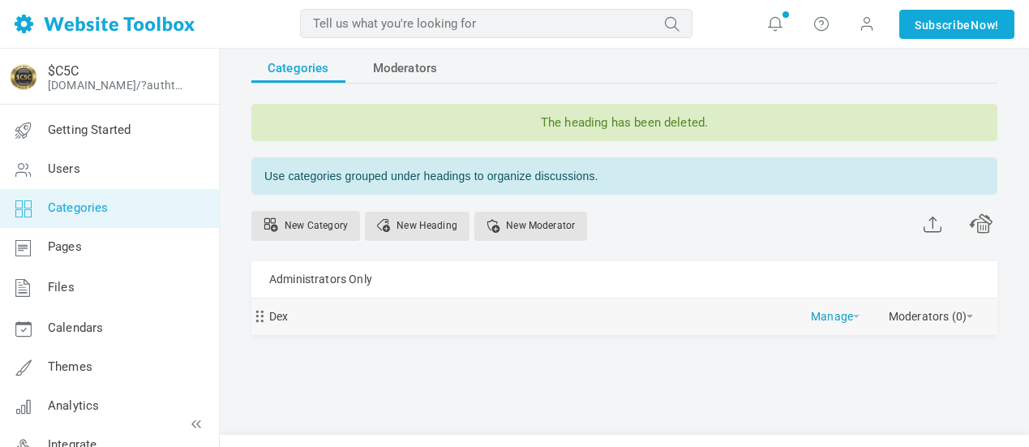
click at [854, 315] on link "Manage" at bounding box center [835, 313] width 49 height 28
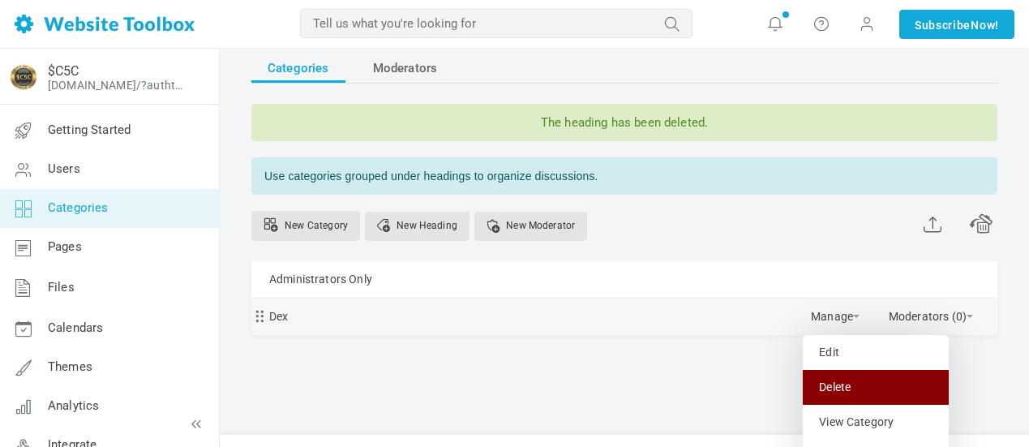
click at [837, 388] on link "Delete" at bounding box center [876, 387] width 146 height 35
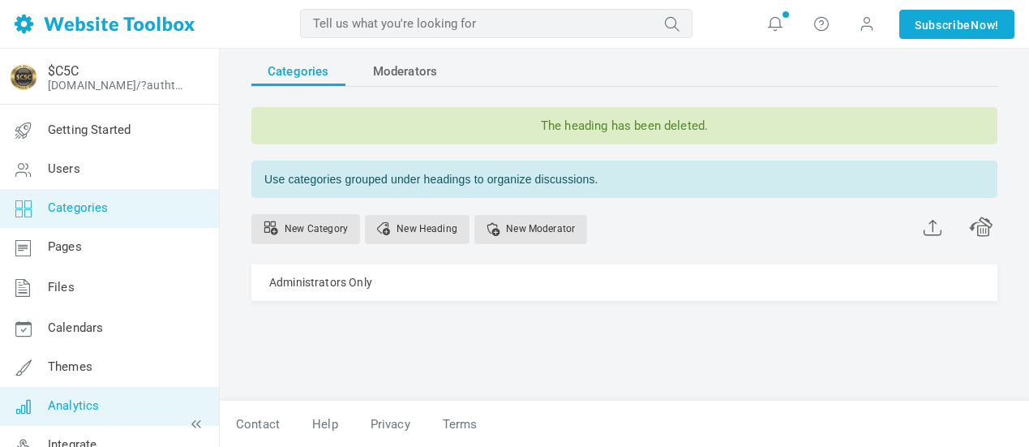
scroll to position [101, 0]
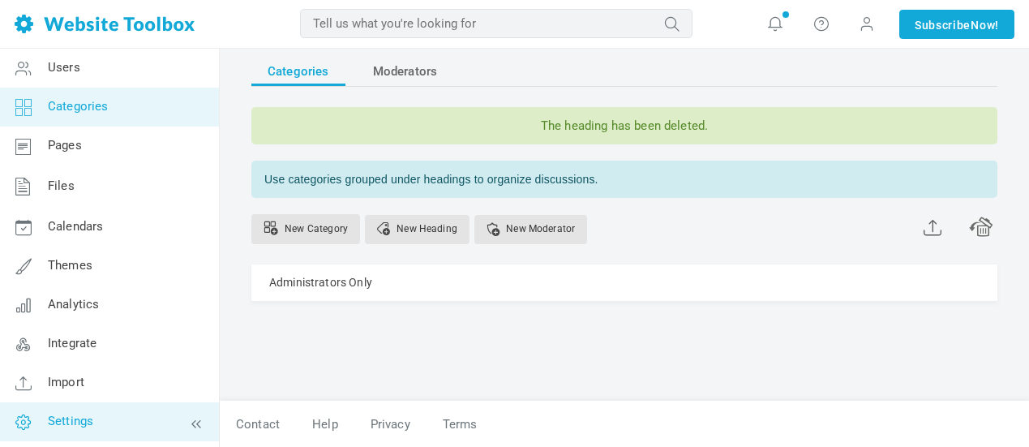
click at [76, 423] on span "Settings" at bounding box center [70, 421] width 45 height 15
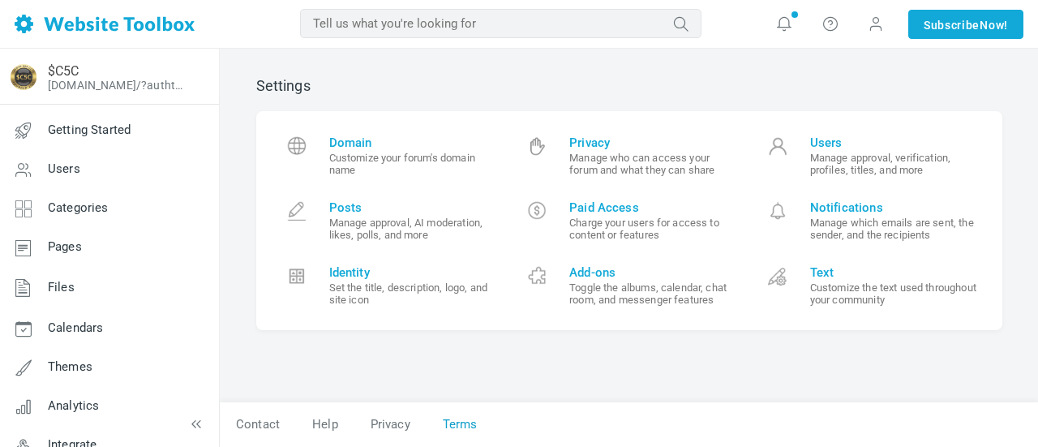
click at [458, 428] on link "Terms" at bounding box center [460, 424] width 67 height 28
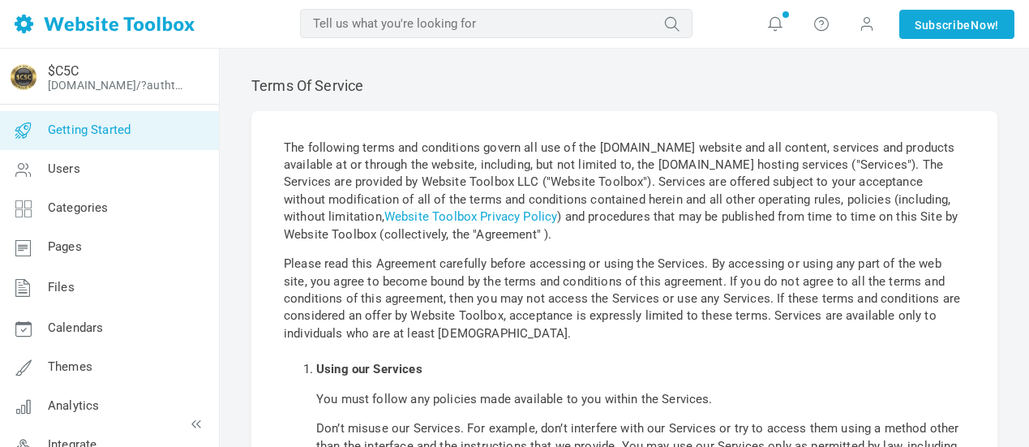
click at [67, 125] on span "Getting Started" at bounding box center [89, 129] width 83 height 15
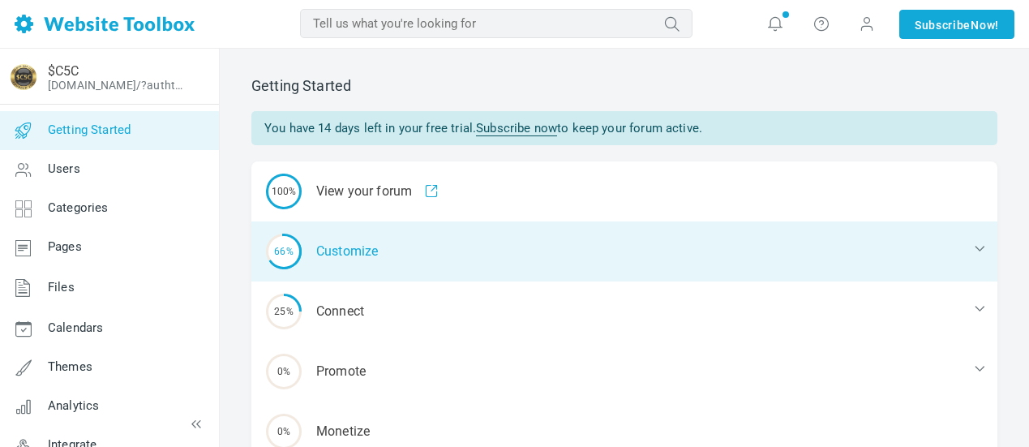
click at [362, 256] on div "66% Customize" at bounding box center [624, 251] width 746 height 60
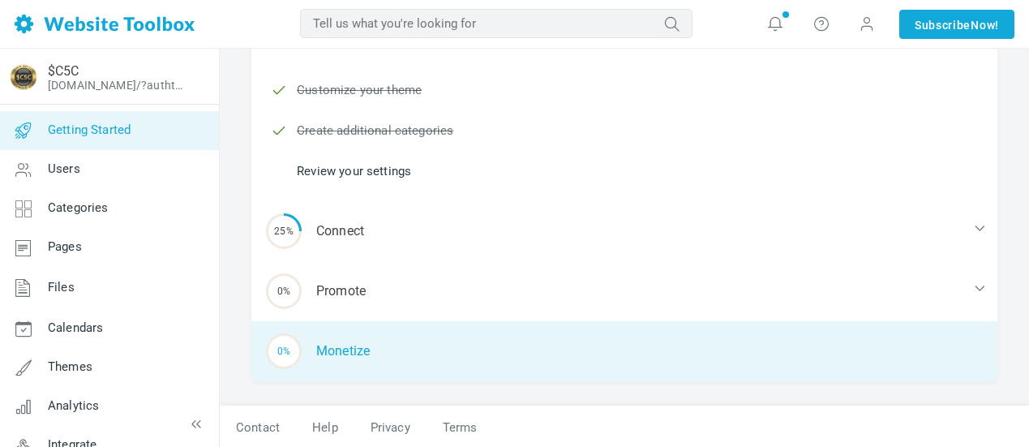
scroll to position [224, 0]
click at [355, 347] on div "0% Monetize" at bounding box center [624, 349] width 746 height 60
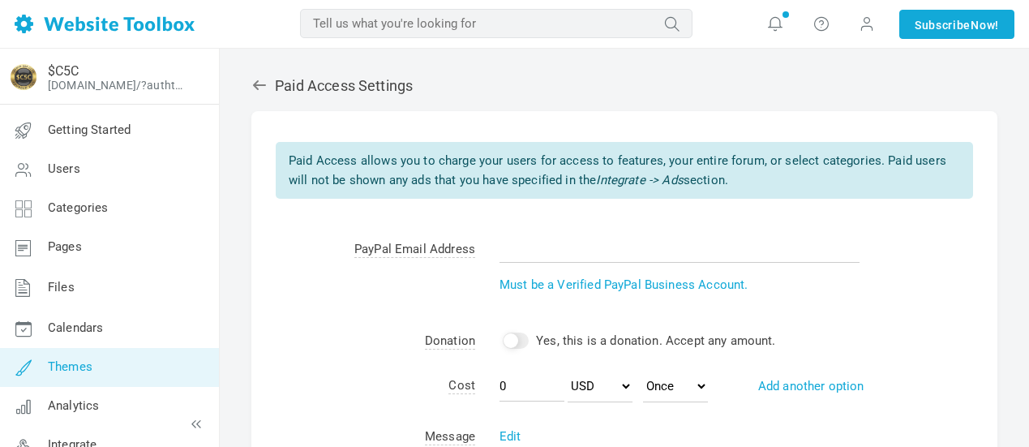
click at [133, 358] on link "Themes" at bounding box center [109, 367] width 220 height 39
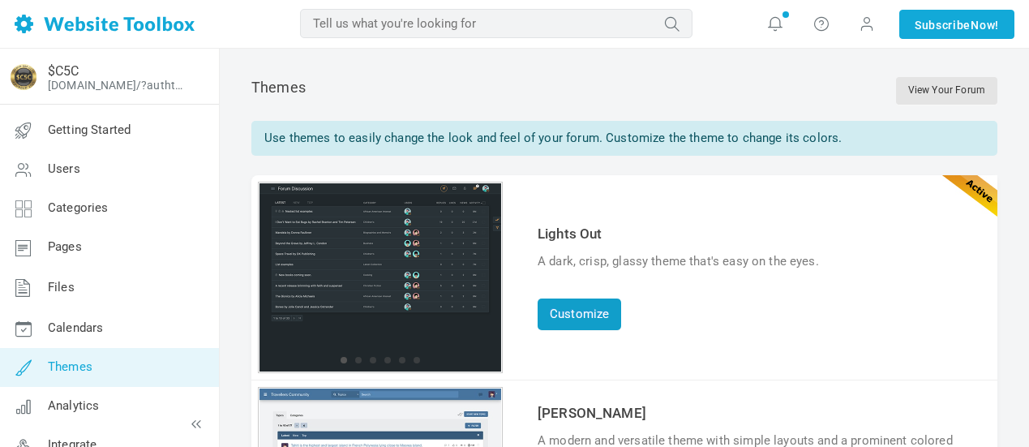
click at [604, 316] on link "Customize" at bounding box center [580, 315] width 84 height 32
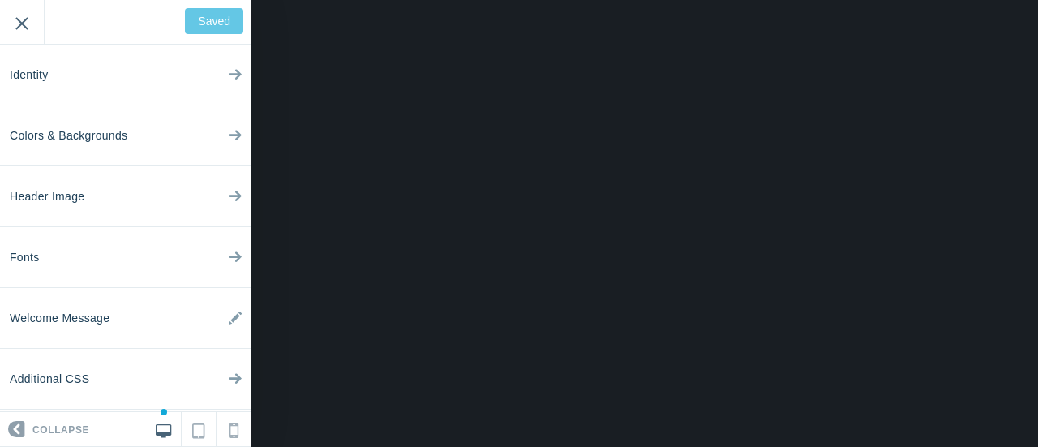
click at [25, 24] on input "Exit" at bounding box center [22, 22] width 44 height 45
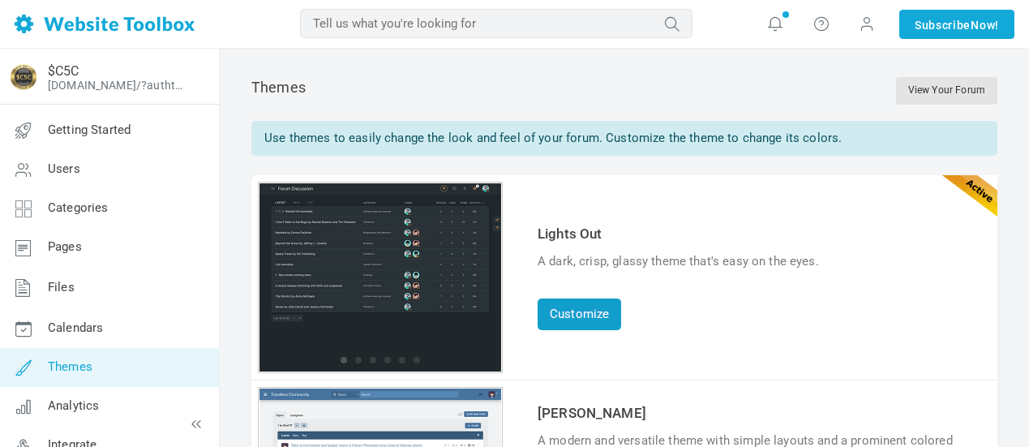
click at [585, 320] on link "Customize" at bounding box center [580, 315] width 84 height 32
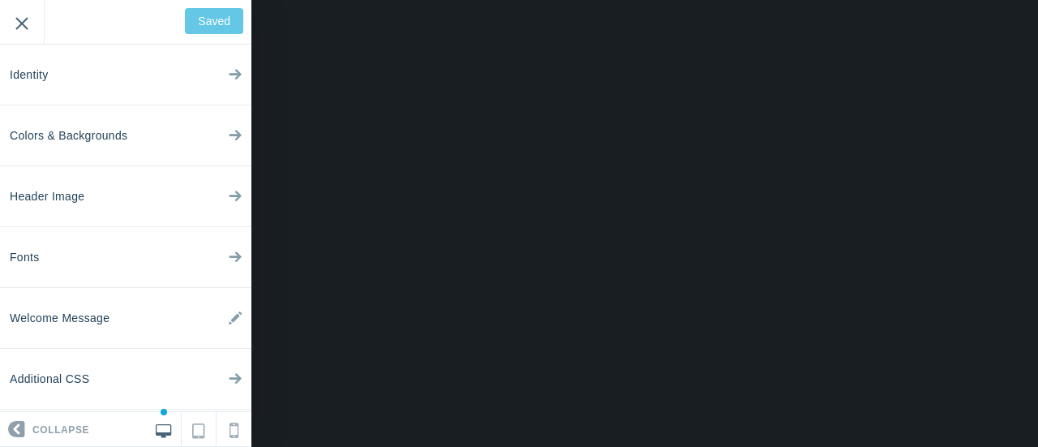
click at [26, 19] on input "Exit" at bounding box center [22, 22] width 44 height 45
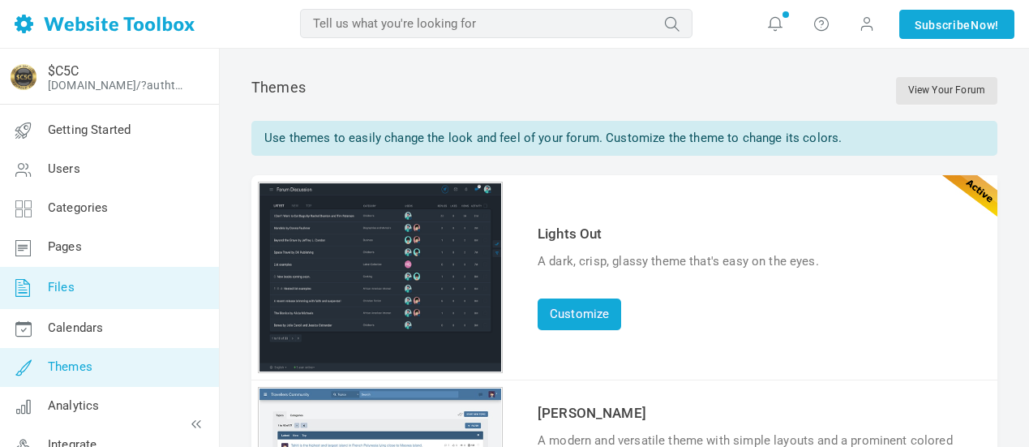
click at [91, 290] on link "Files" at bounding box center [109, 288] width 220 height 42
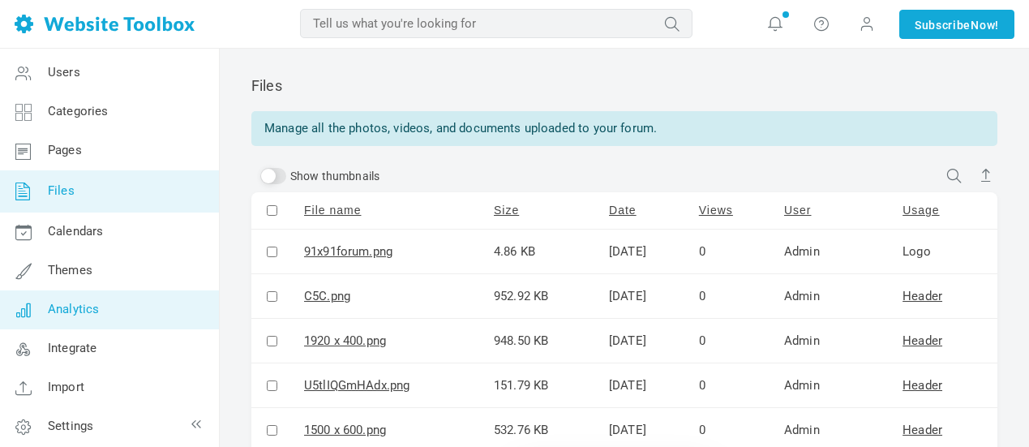
scroll to position [101, 0]
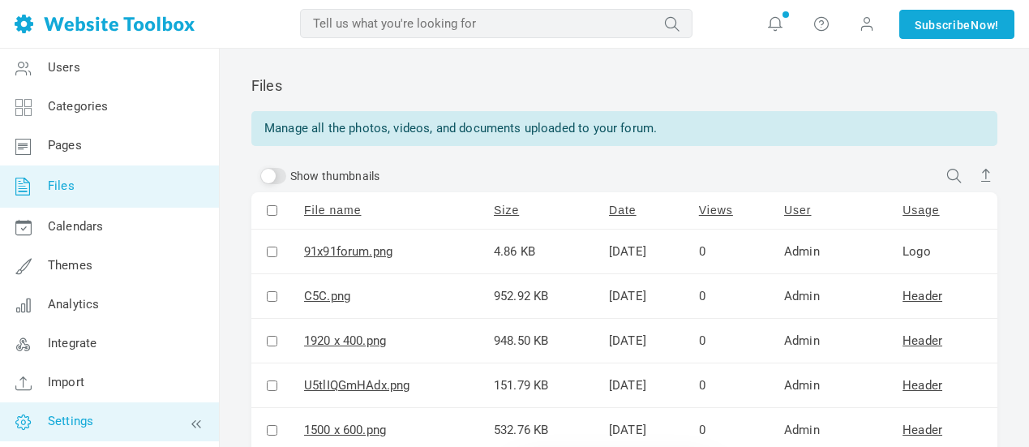
click at [163, 411] on link "Settings" at bounding box center [109, 421] width 220 height 39
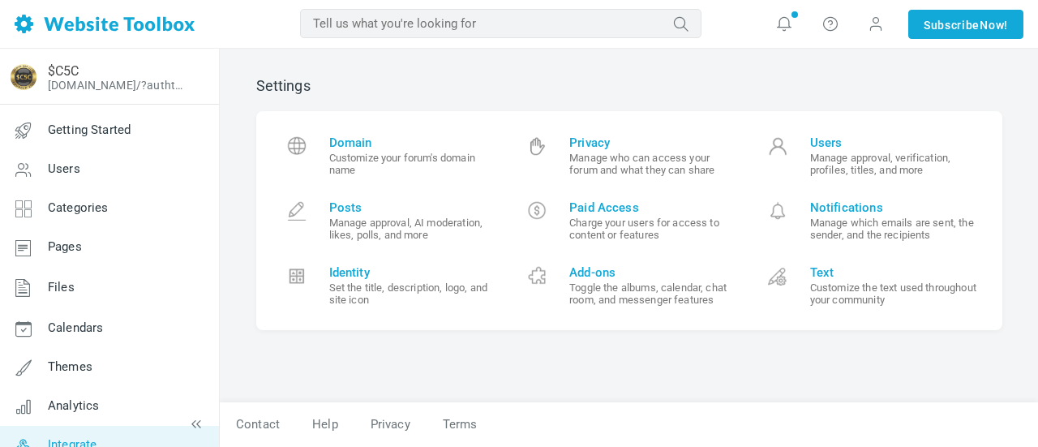
scroll to position [101, 0]
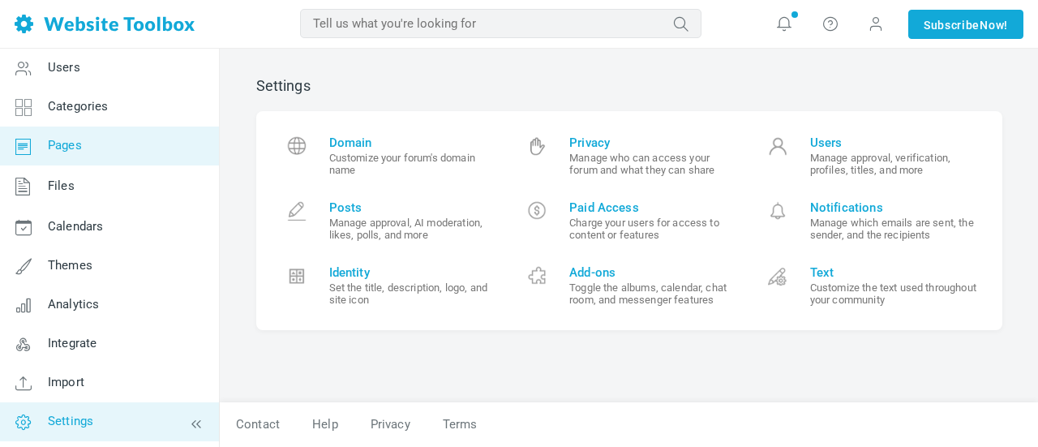
click at [101, 146] on link "Pages" at bounding box center [109, 146] width 220 height 39
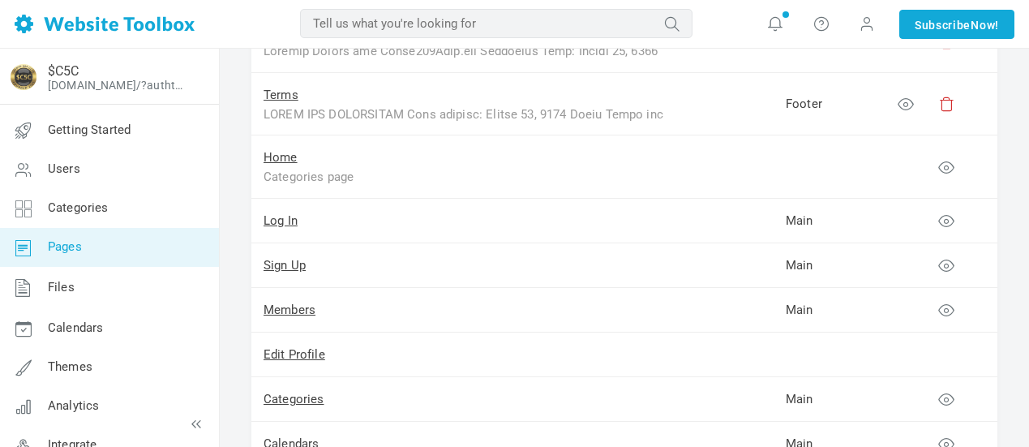
scroll to position [125, 0]
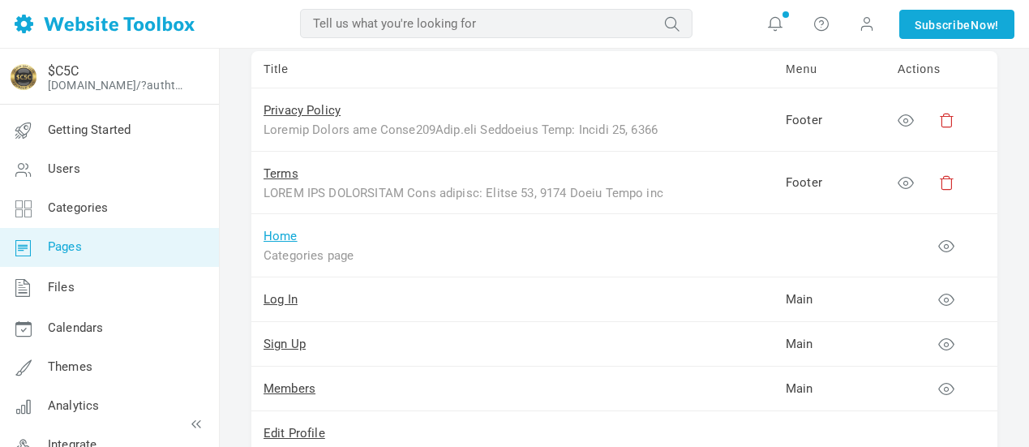
click at [287, 237] on link "Home" at bounding box center [281, 236] width 34 height 15
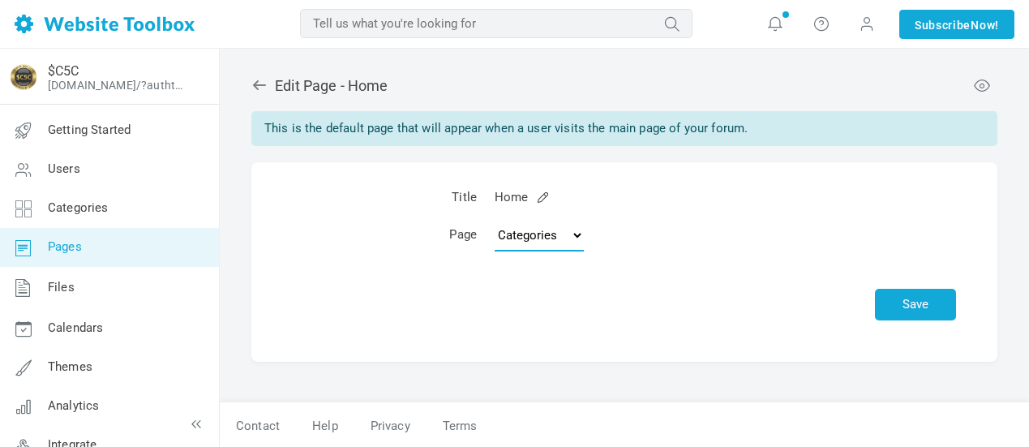
click at [580, 234] on select "Topics Categories Custom Page" at bounding box center [539, 235] width 89 height 32
click at [648, 232] on td "Topics Categories Custom Page" at bounding box center [725, 238] width 479 height 45
click at [79, 248] on span "Pages" at bounding box center [65, 246] width 34 height 15
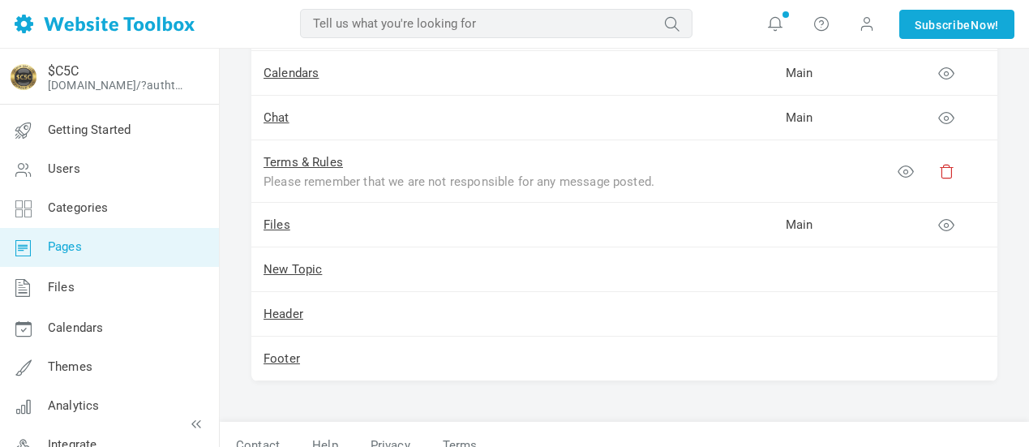
scroll to position [595, 0]
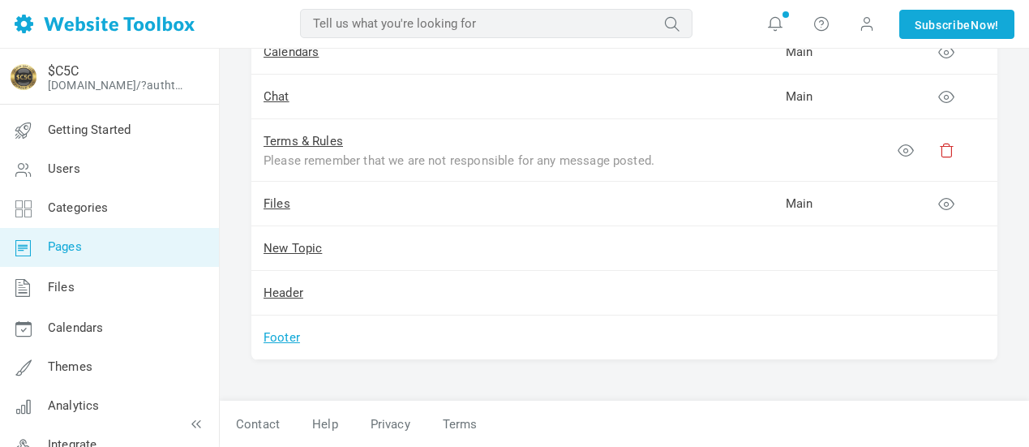
click at [284, 335] on link "Footer" at bounding box center [282, 337] width 37 height 15
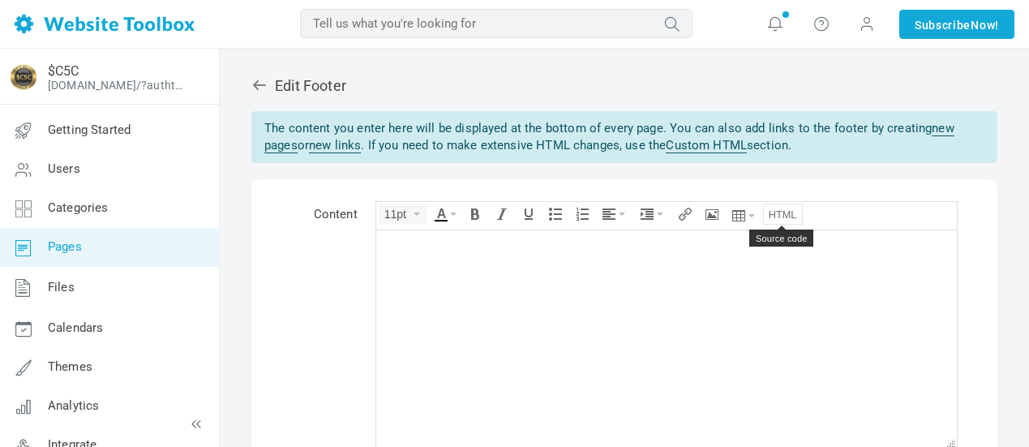
click at [790, 217] on icon "Source code" at bounding box center [783, 214] width 28 height 13
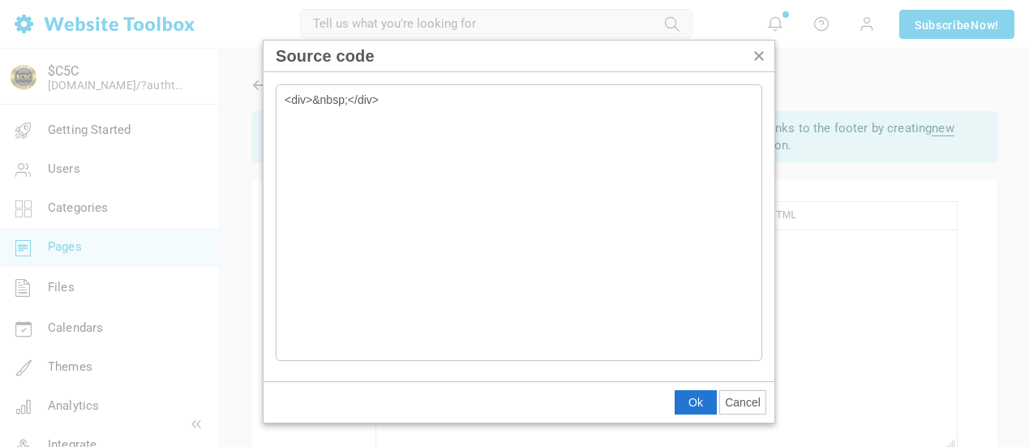
type textarea "<div>&nbsp;</div><style>#dexscreener-embed{position:relative;width:100%;padding…"
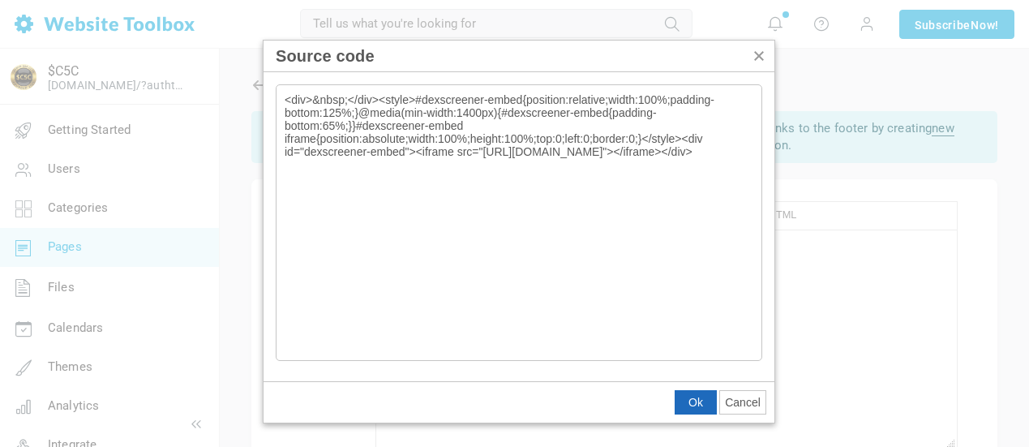
click at [696, 401] on span "Ok" at bounding box center [696, 402] width 15 height 13
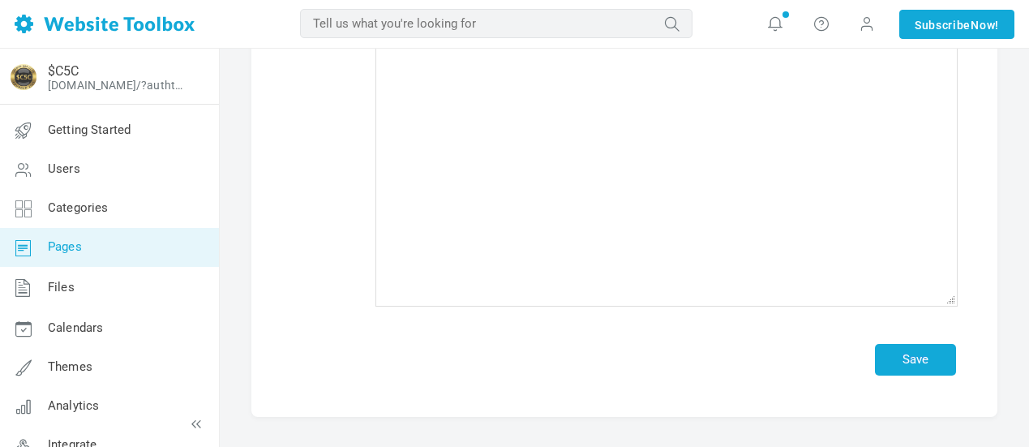
scroll to position [346, 0]
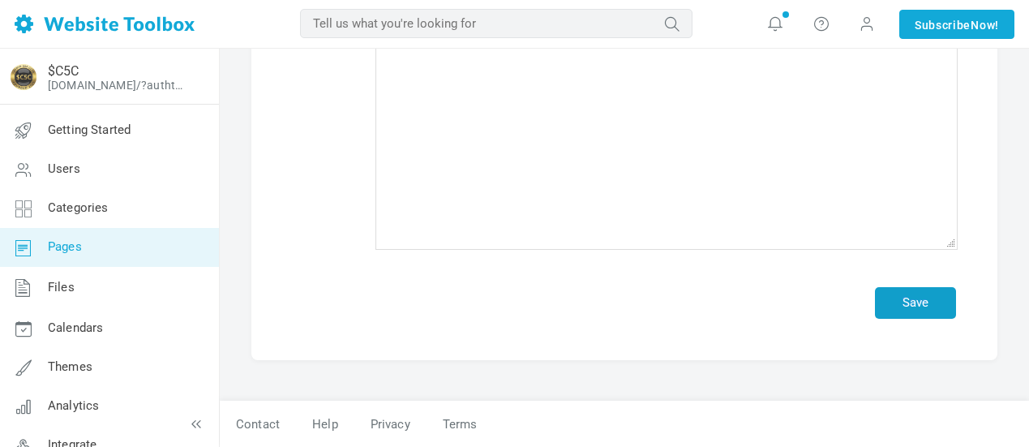
click at [915, 304] on button "Save" at bounding box center [915, 303] width 81 height 32
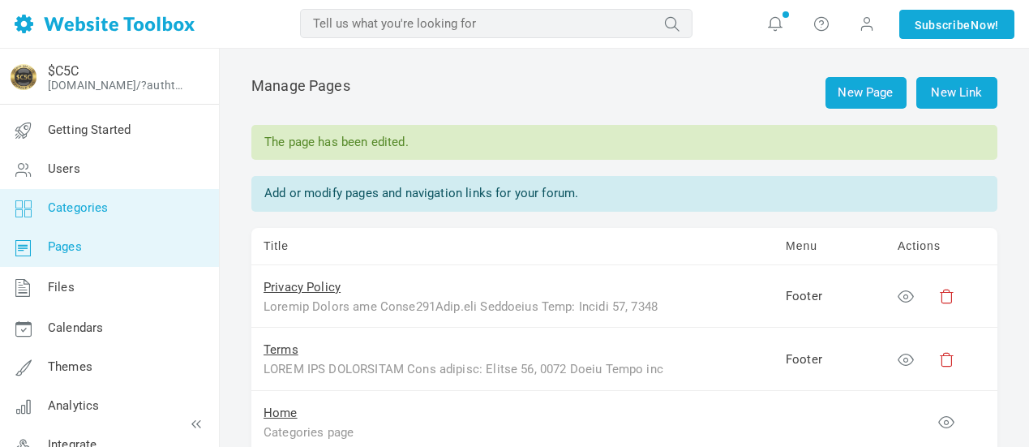
click at [92, 209] on span "Categories" at bounding box center [78, 207] width 61 height 15
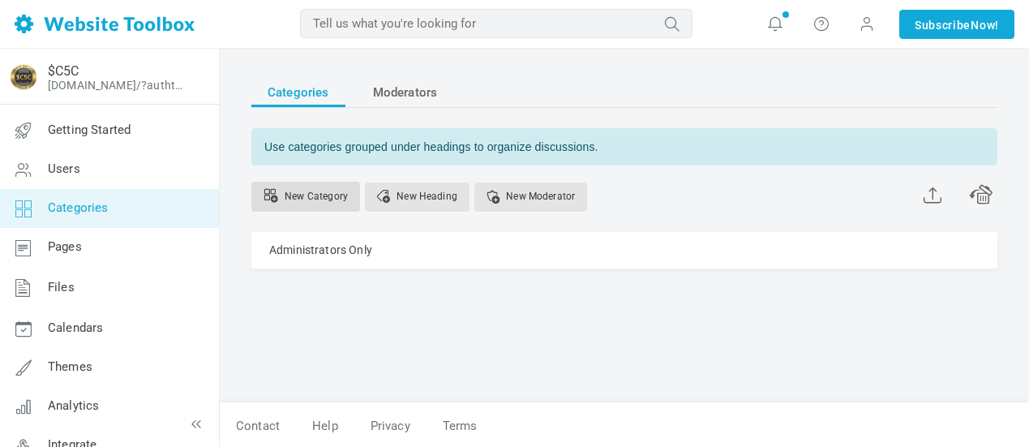
click at [320, 196] on link "New Category" at bounding box center [305, 197] width 109 height 30
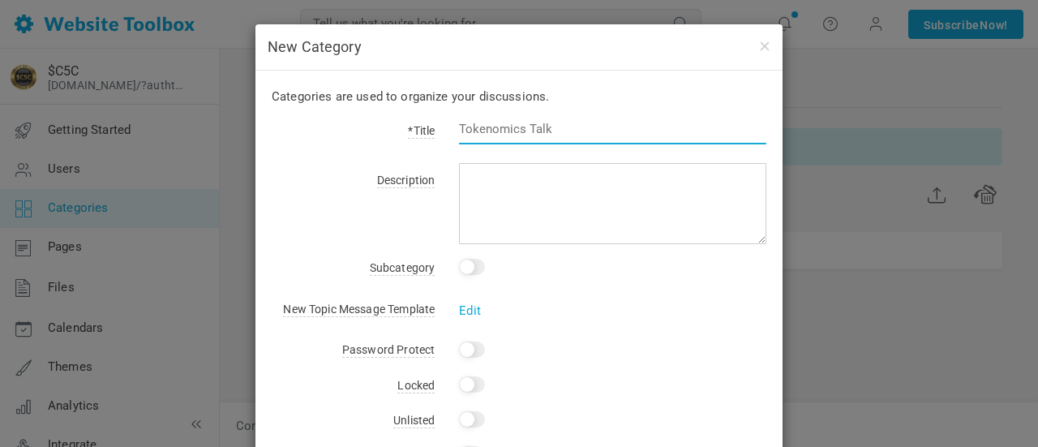
click at [556, 126] on input "text" at bounding box center [612, 129] width 307 height 31
paste input "Welcome and Introductions"
type input "Welcome and Introductions"
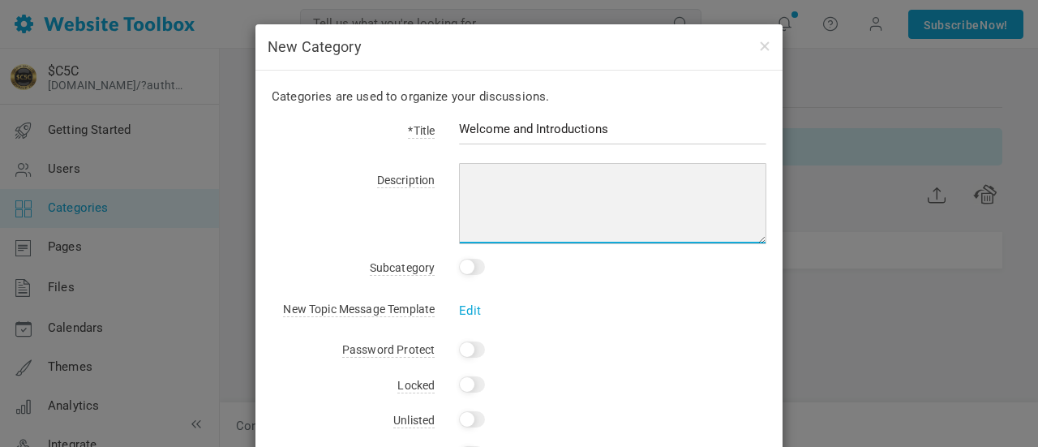
paste textarea "Welcome and Introductions Say hello, introduce yourself, and meet other members…"
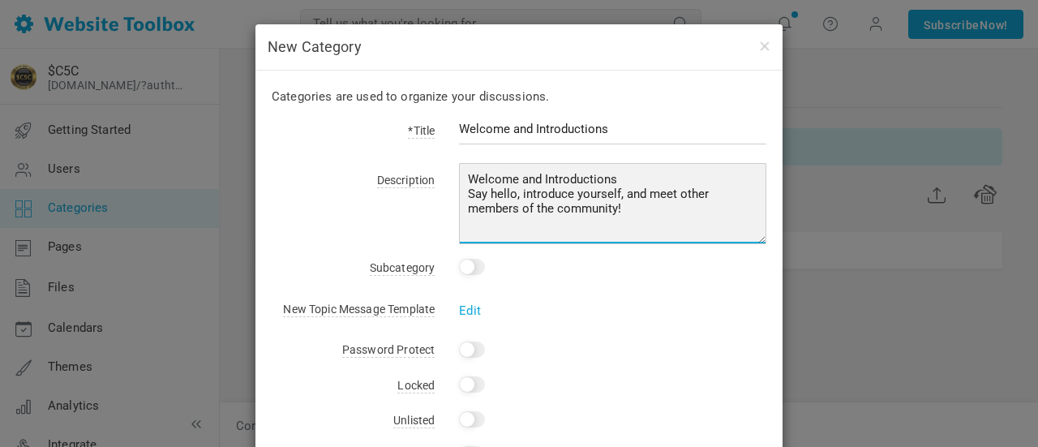
drag, startPoint x: 630, startPoint y: 176, endPoint x: 456, endPoint y: 178, distance: 174.4
click at [459, 178] on textarea "Welcome and Introductions Say hello, introduce yourself, and meet other members…" at bounding box center [612, 203] width 307 height 81
click at [464, 199] on textarea "Say hello, introduce yourself, and meet other members of the community!" at bounding box center [612, 203] width 307 height 81
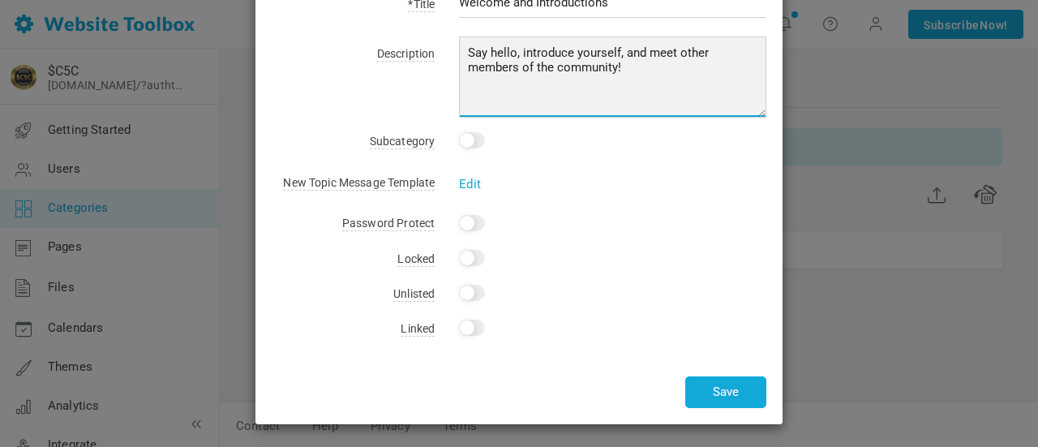
scroll to position [127, 0]
type textarea "Say hello, introduce yourself, and meet other members of the community!"
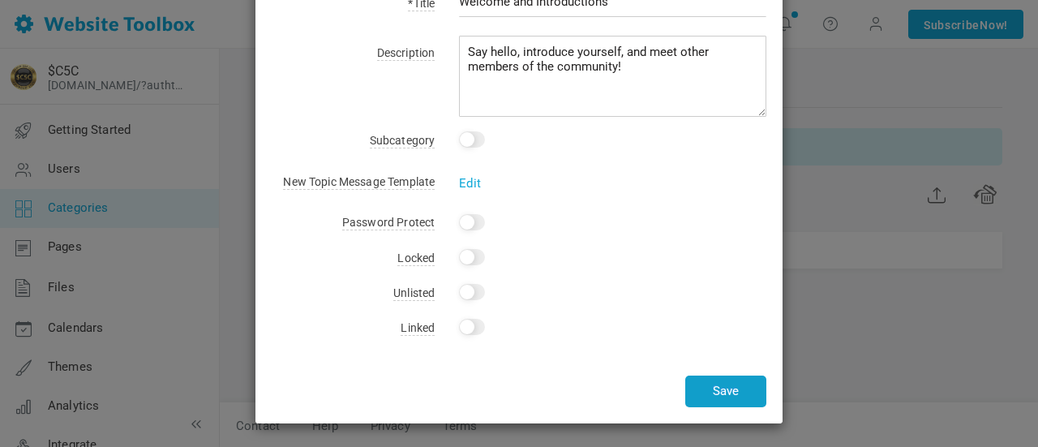
click at [713, 387] on button "Save" at bounding box center [725, 392] width 81 height 32
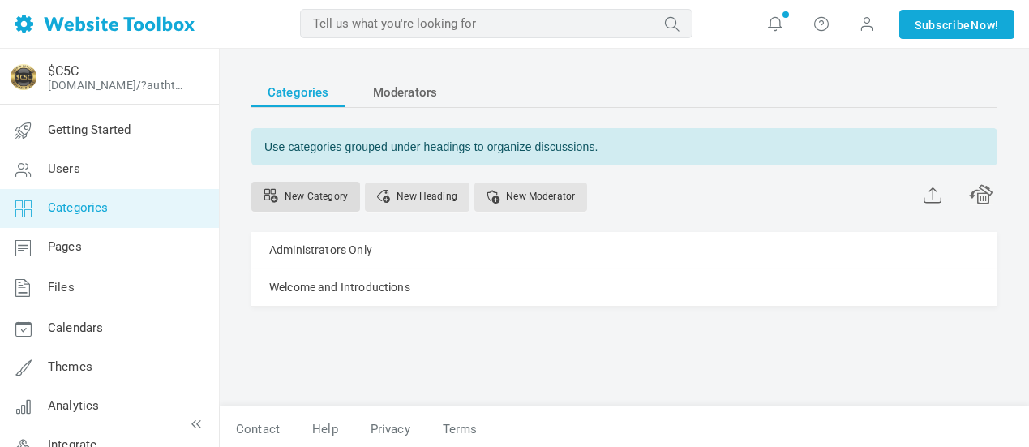
click at [318, 187] on link "New Category" at bounding box center [305, 197] width 109 height 30
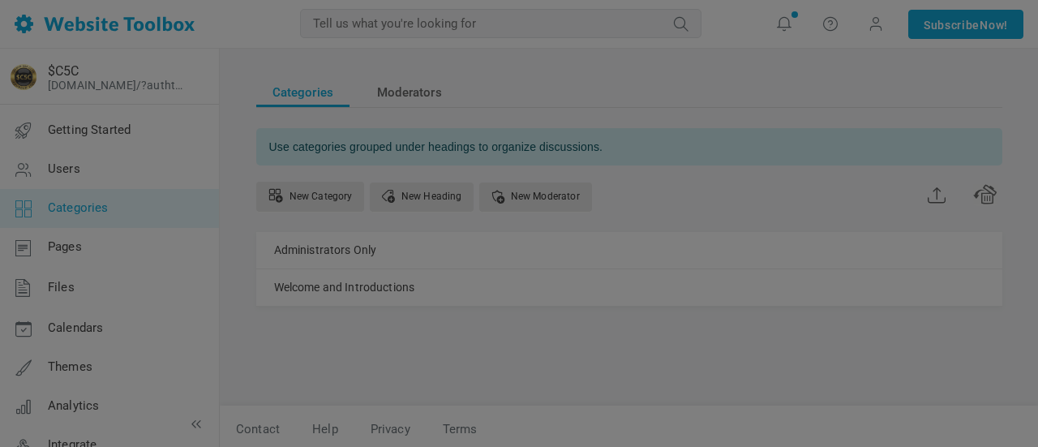
scroll to position [0, 0]
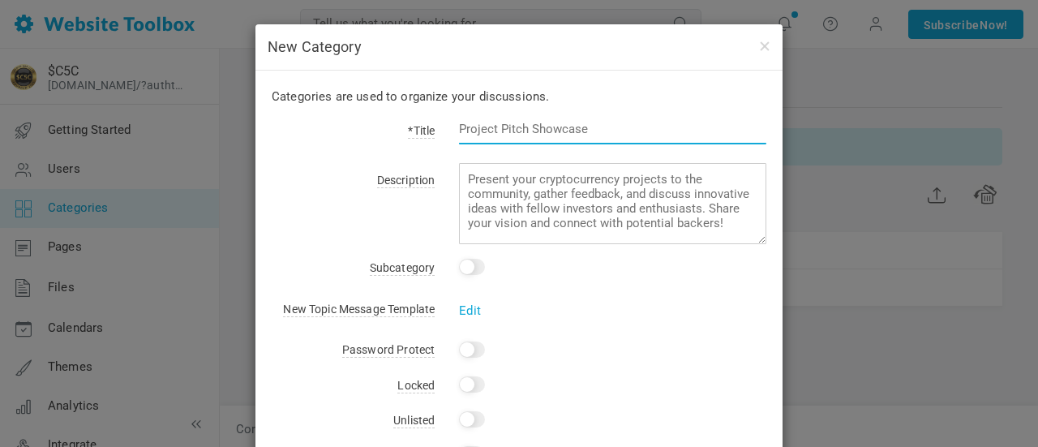
paste input "Pump.fun Coins"
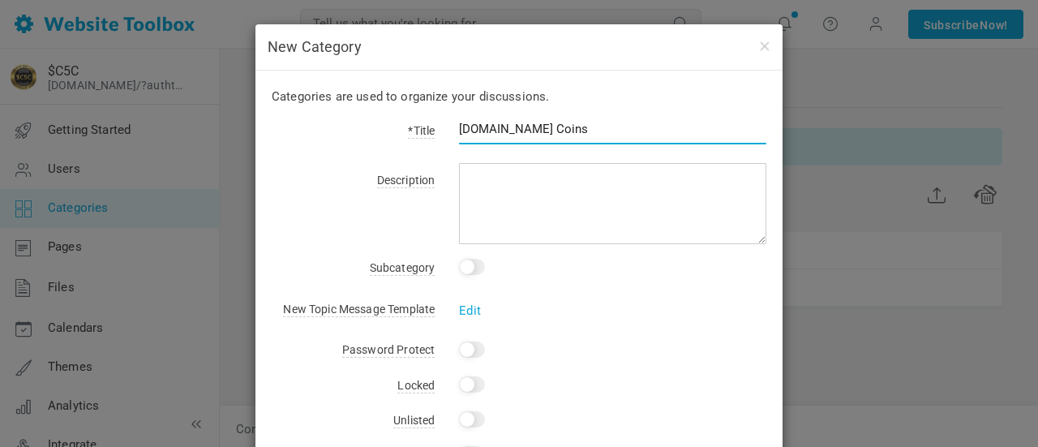
drag, startPoint x: 551, startPoint y: 125, endPoint x: 442, endPoint y: 126, distance: 108.7
click at [442, 126] on div "Pump.fun Coins" at bounding box center [601, 137] width 332 height 37
paste input "Memec"
type input "Memecoins"
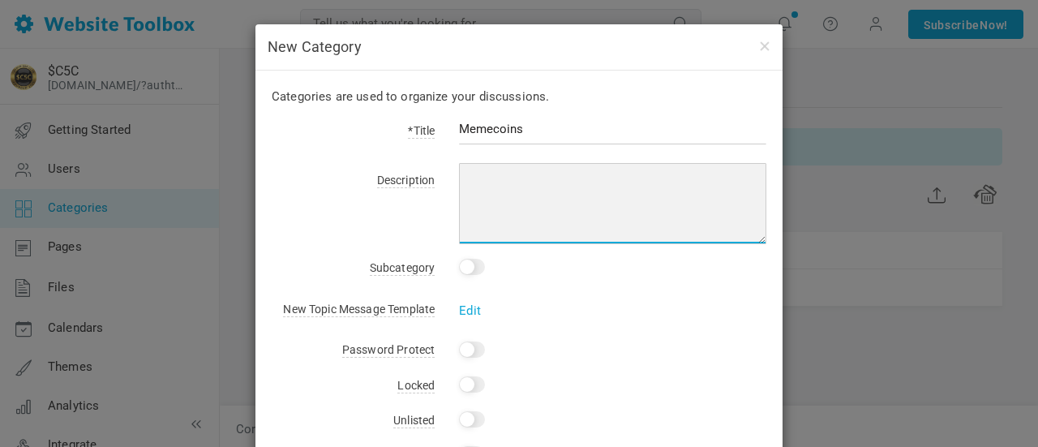
click at [511, 183] on textarea at bounding box center [612, 203] width 307 height 81
paste textarea "This is the main hub for all meme-based cryptocurrencies. Discuss the latest tr…"
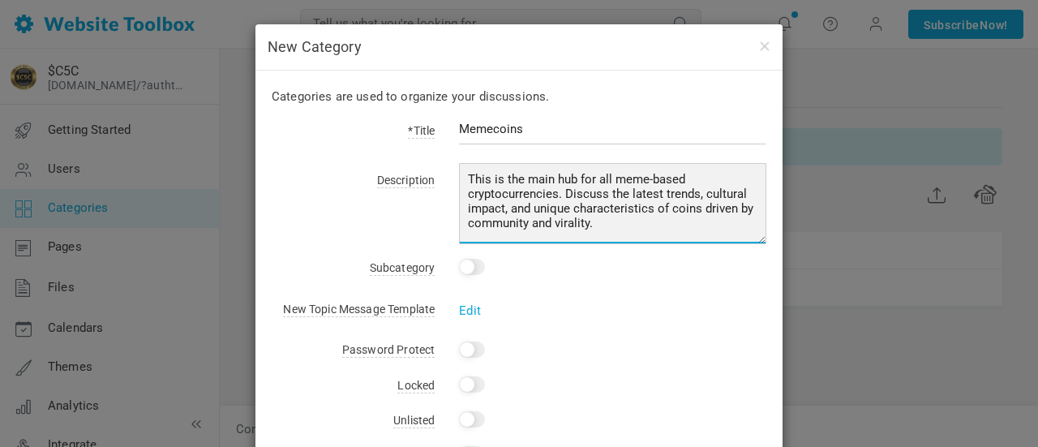
scroll to position [16, 0]
click at [648, 204] on textarea "This is the main hub for all meme-based cryptocurrencies. Discuss the latest tr…" at bounding box center [612, 203] width 307 height 81
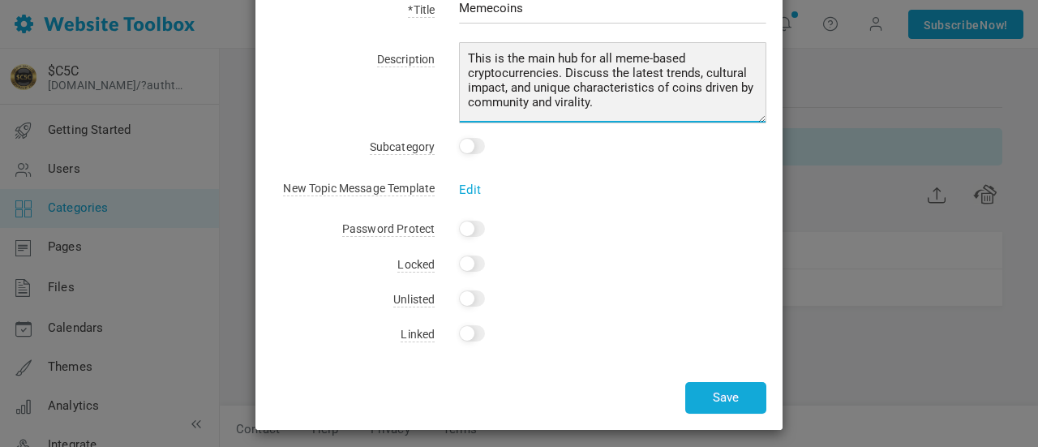
scroll to position [127, 0]
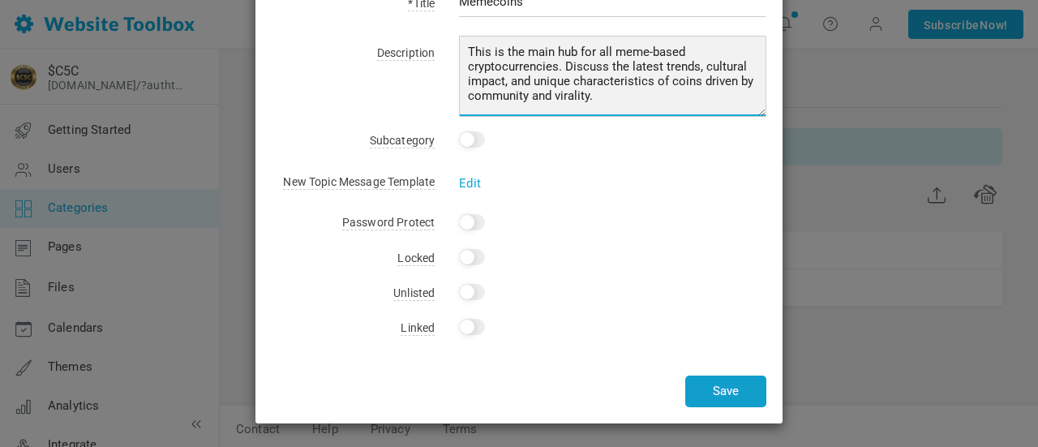
type textarea "This is the main hub for all meme-based cryptocurrencies. Discuss the latest tr…"
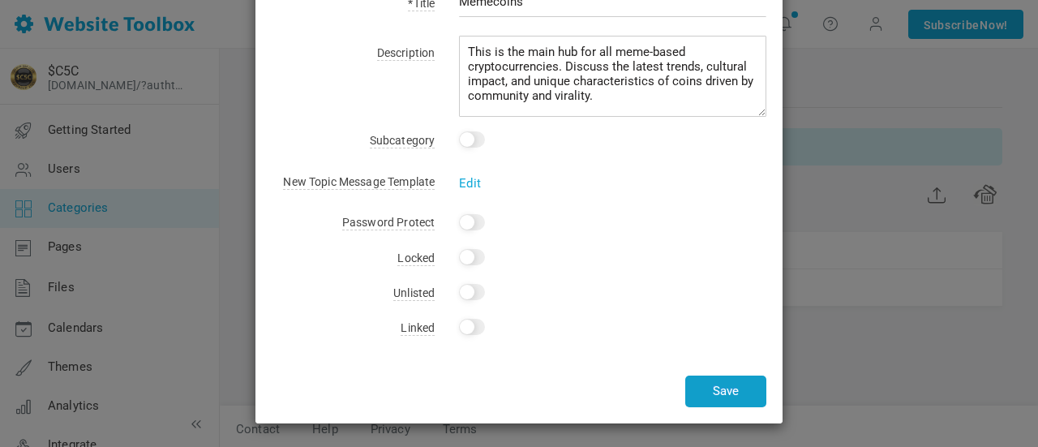
click at [719, 384] on button "Save" at bounding box center [725, 392] width 81 height 32
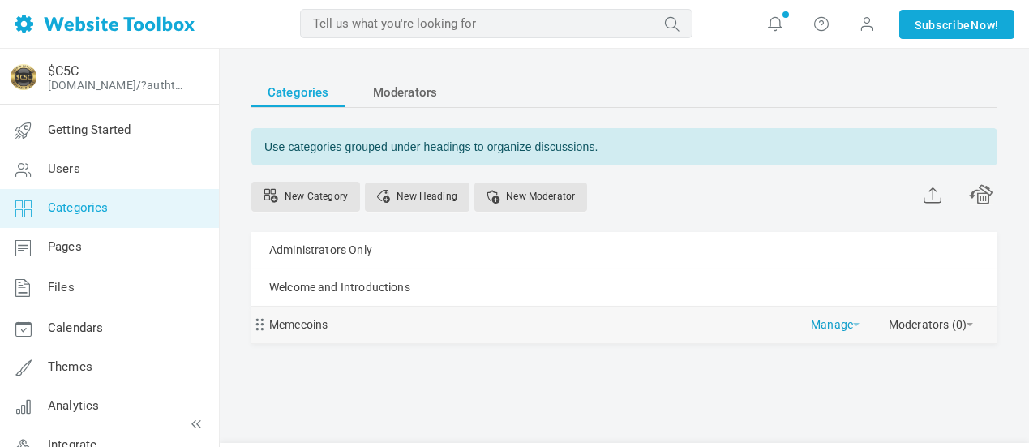
click at [838, 324] on link "Manage" at bounding box center [835, 321] width 49 height 28
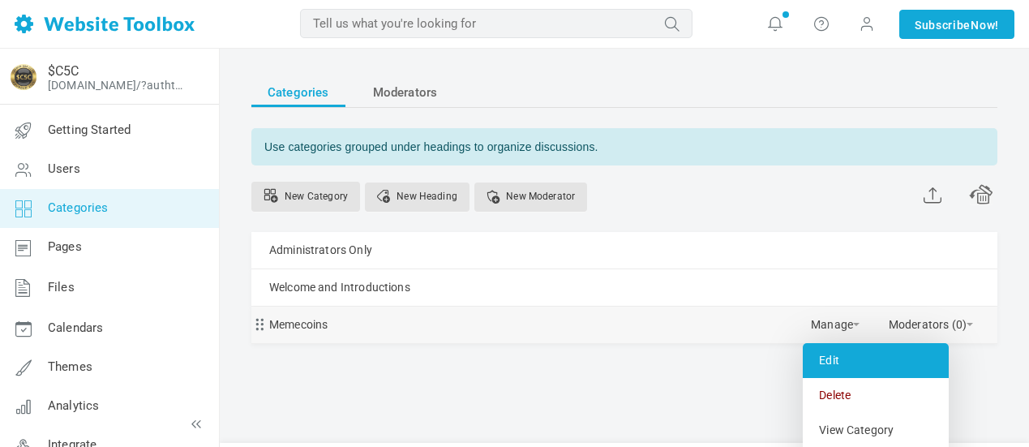
click at [838, 362] on link "Edit" at bounding box center [876, 360] width 146 height 35
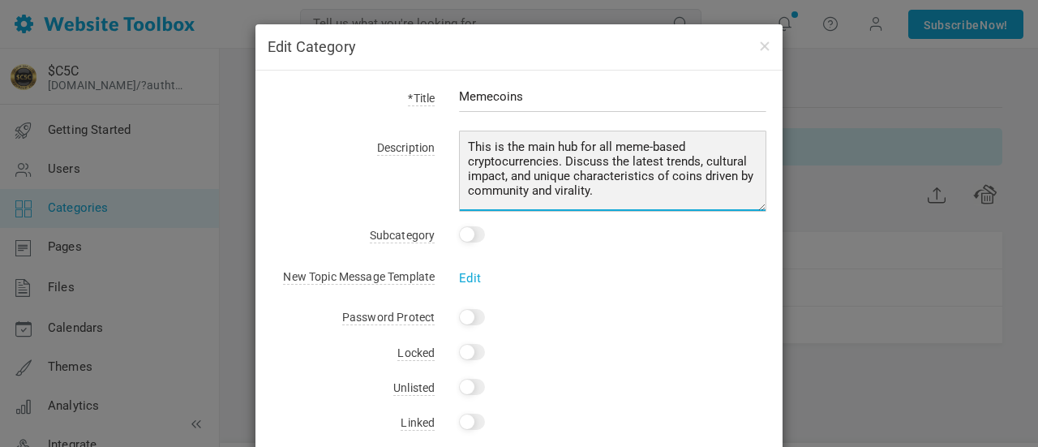
scroll to position [0, 0]
drag, startPoint x: 614, startPoint y: 196, endPoint x: 429, endPoint y: 124, distance: 198.3
click at [429, 124] on div "*Title Memecoins Description This is the main hub for all meme-based cryptocurr…" at bounding box center [519, 295] width 527 height 448
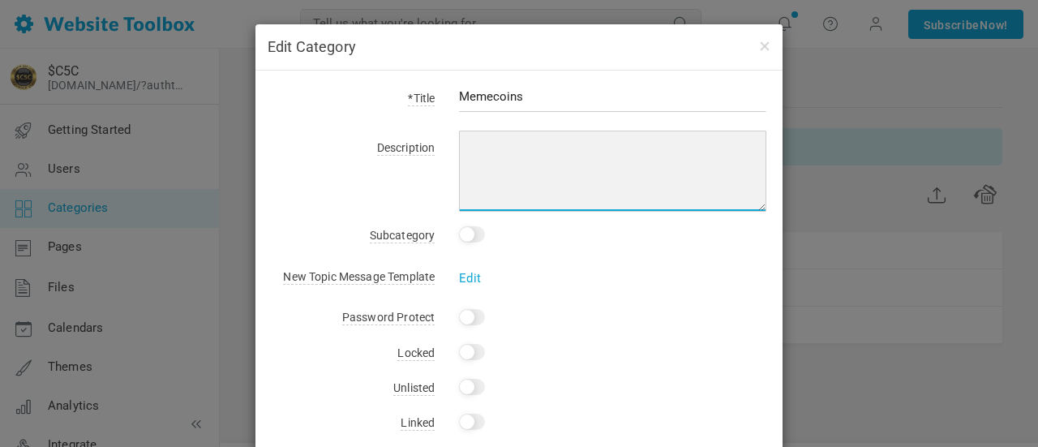
paste textarea "This is the ultimate launchpad for memecoins! Creators, list your projects here…"
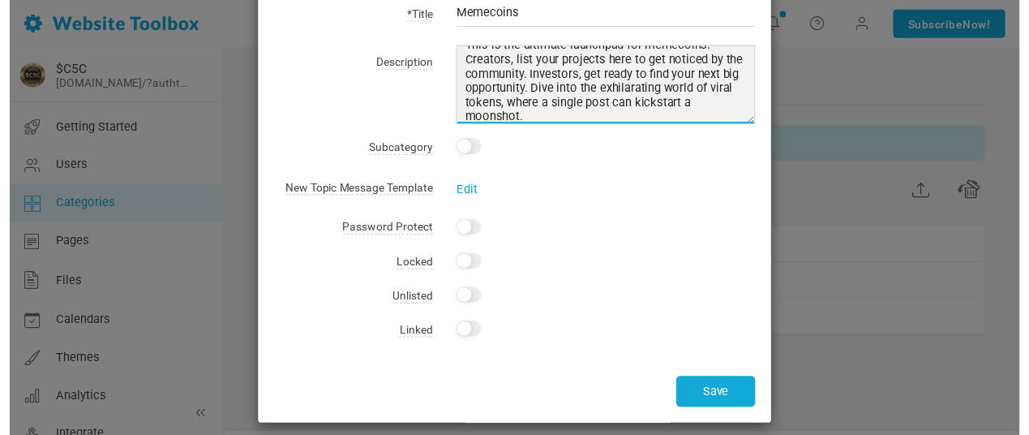
scroll to position [95, 0]
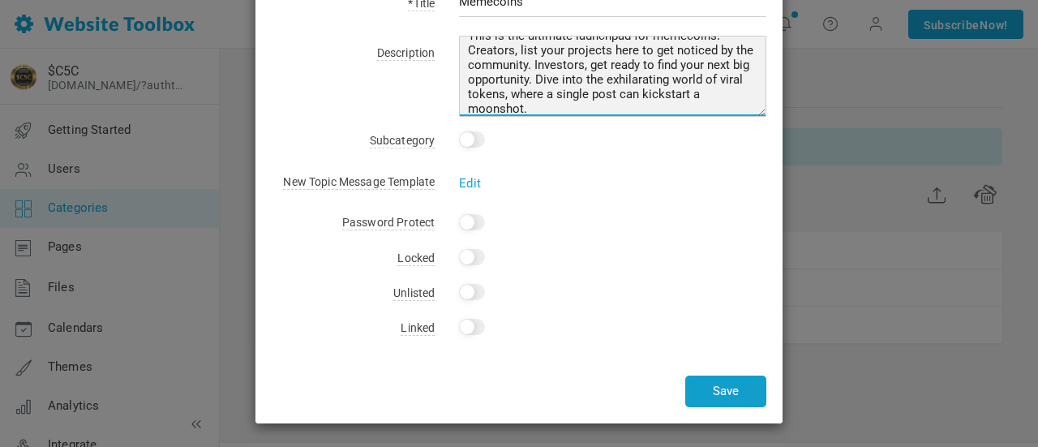
type textarea "This is the ultimate launchpad for memecoins! Creators, list your projects here…"
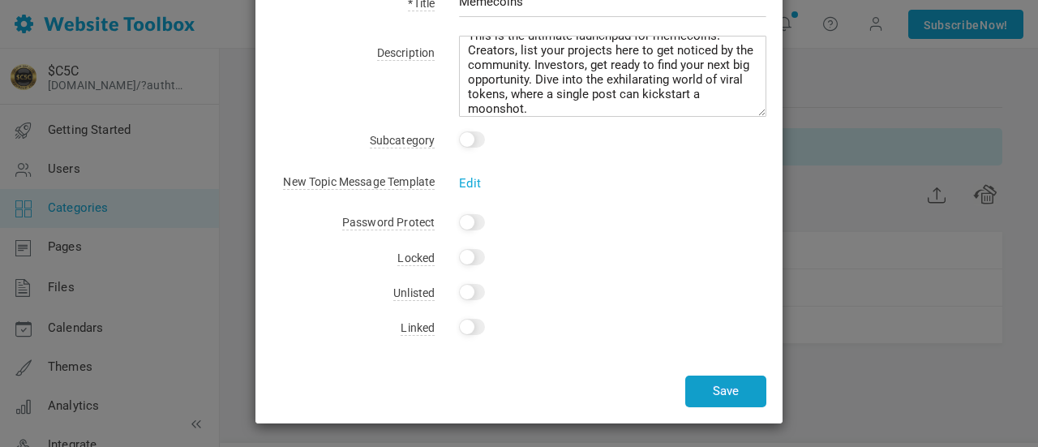
click at [724, 389] on button "Save" at bounding box center [725, 392] width 81 height 32
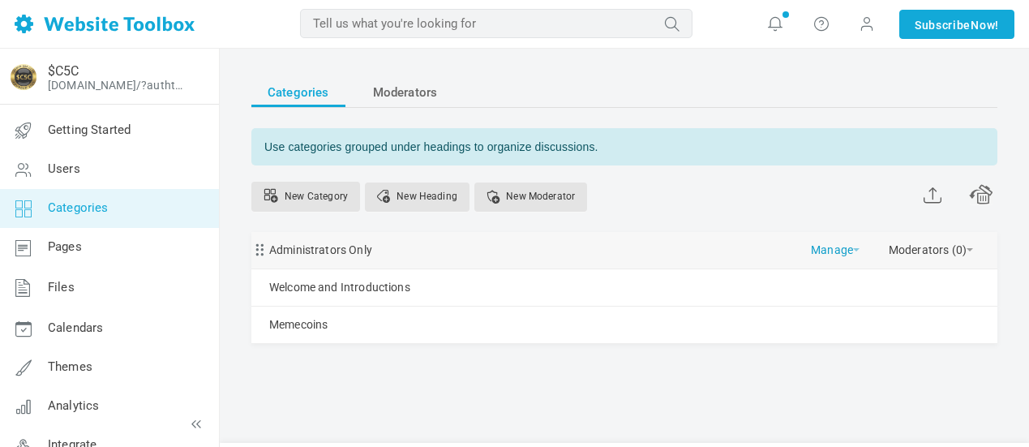
click at [855, 251] on link "Manage" at bounding box center [835, 246] width 49 height 28
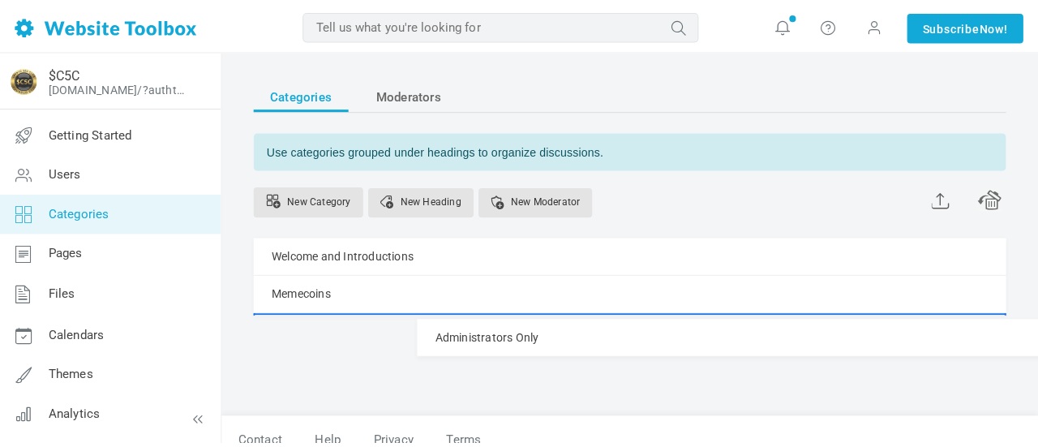
scroll to position [19, 0]
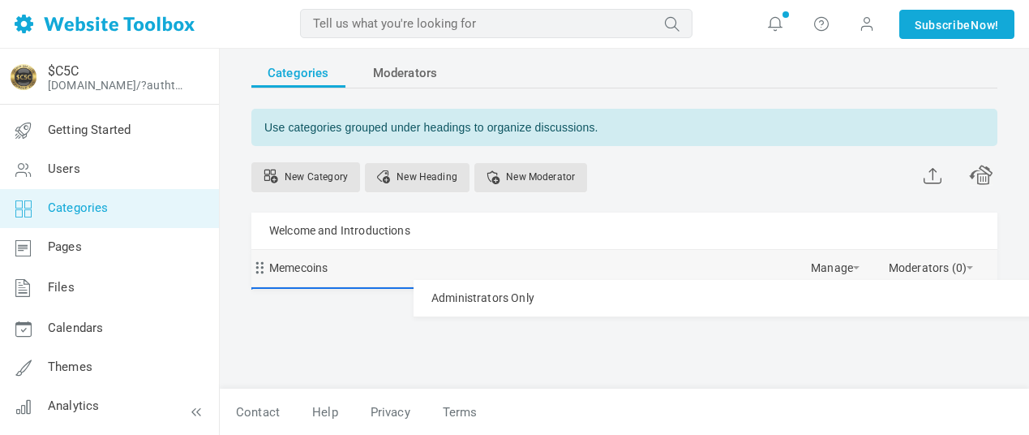
drag, startPoint x: 262, startPoint y: 253, endPoint x: 263, endPoint y: 279, distance: 26.0
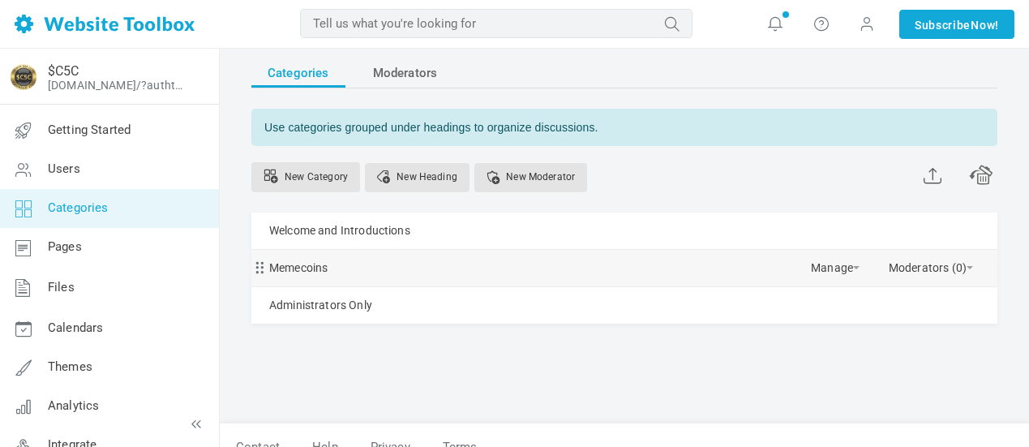
click at [443, 267] on div "Memecoins Manage Edit Delete View Category Copy Email Address Change Permission…" at bounding box center [624, 268] width 746 height 37
click at [838, 269] on link "Manage" at bounding box center [835, 264] width 49 height 28
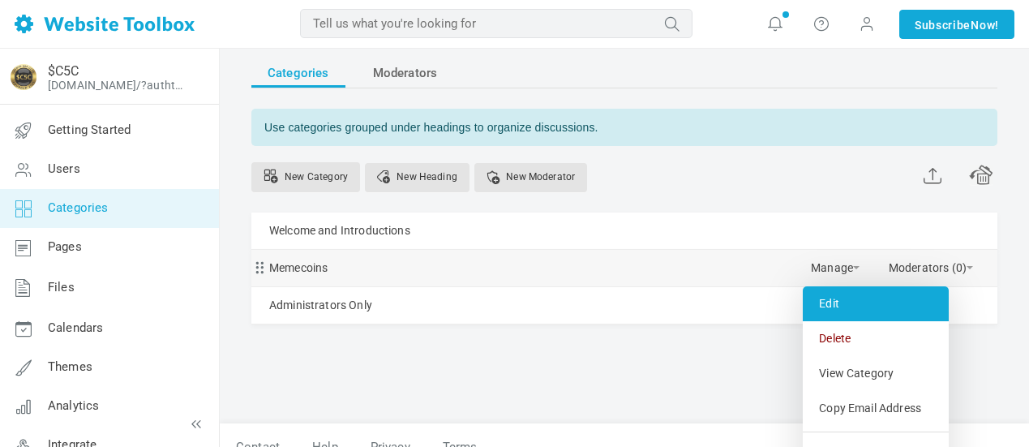
click at [844, 310] on link "Edit" at bounding box center [876, 303] width 146 height 35
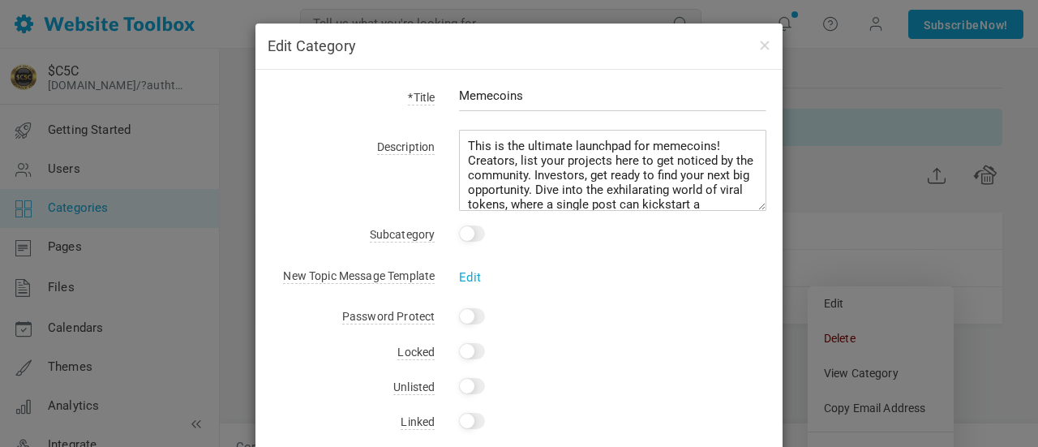
scroll to position [0, 0]
click at [842, 174] on div "Edit Category *Title Memecoins Description This is the ultimate launchpad for m…" at bounding box center [519, 223] width 1038 height 447
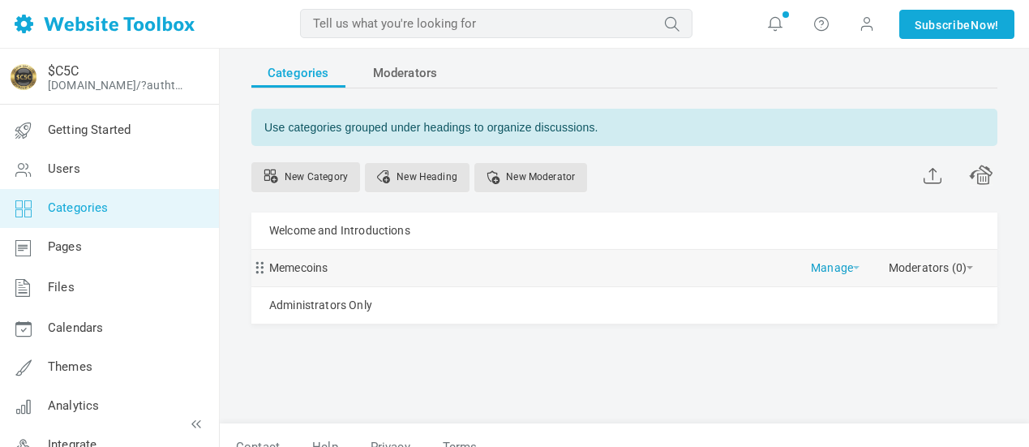
click at [849, 271] on link "Manage" at bounding box center [835, 264] width 49 height 28
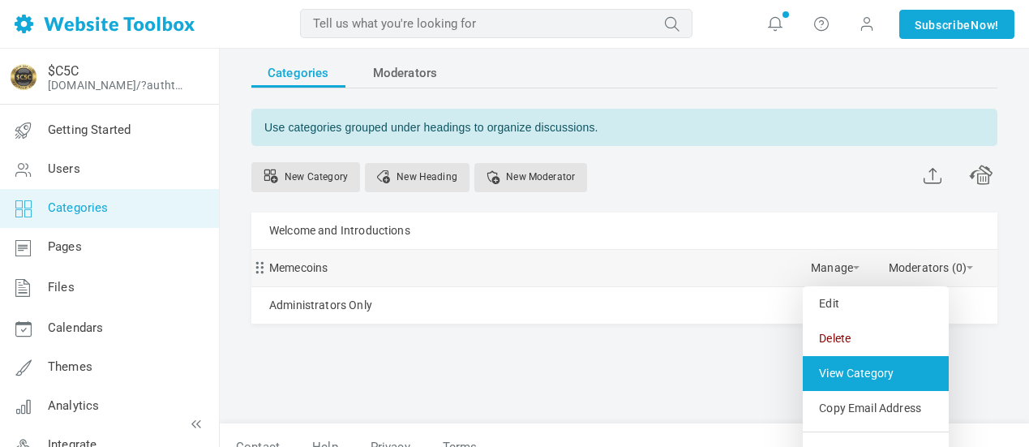
click at [851, 372] on link "View Category" at bounding box center [876, 373] width 146 height 35
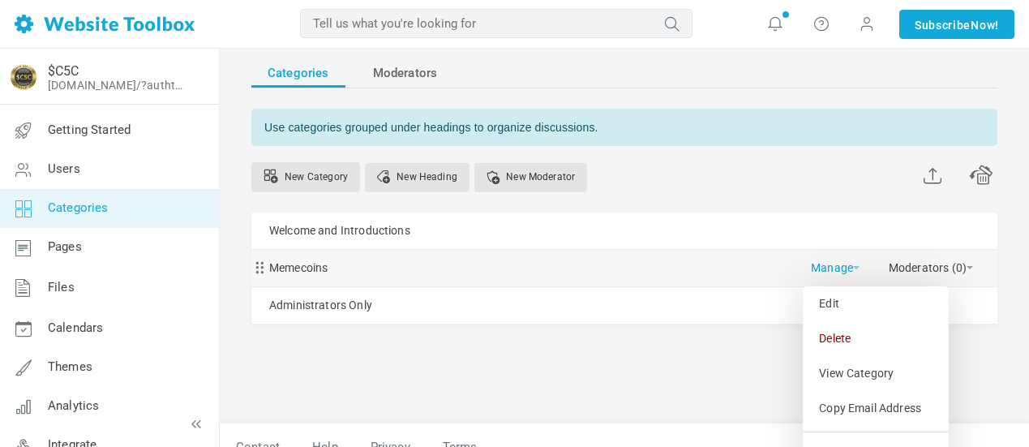
click at [849, 267] on link "Manage" at bounding box center [835, 264] width 49 height 28
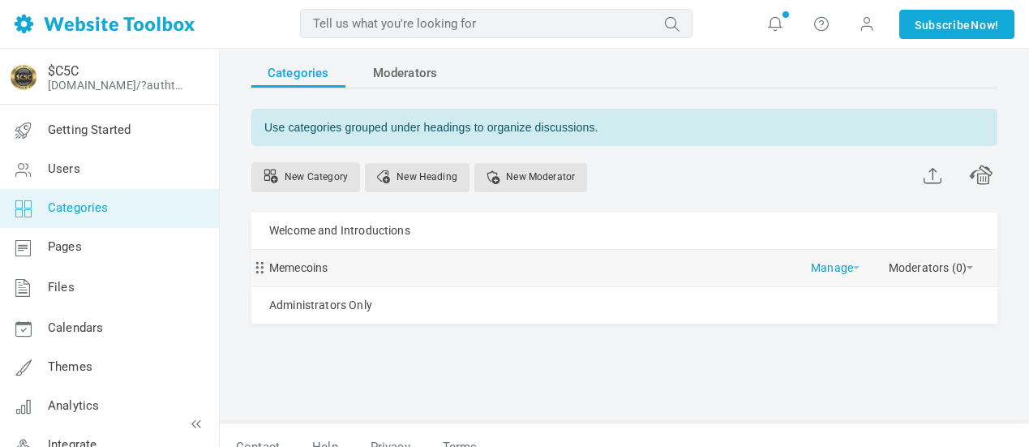
click at [845, 268] on link "Manage" at bounding box center [835, 264] width 49 height 28
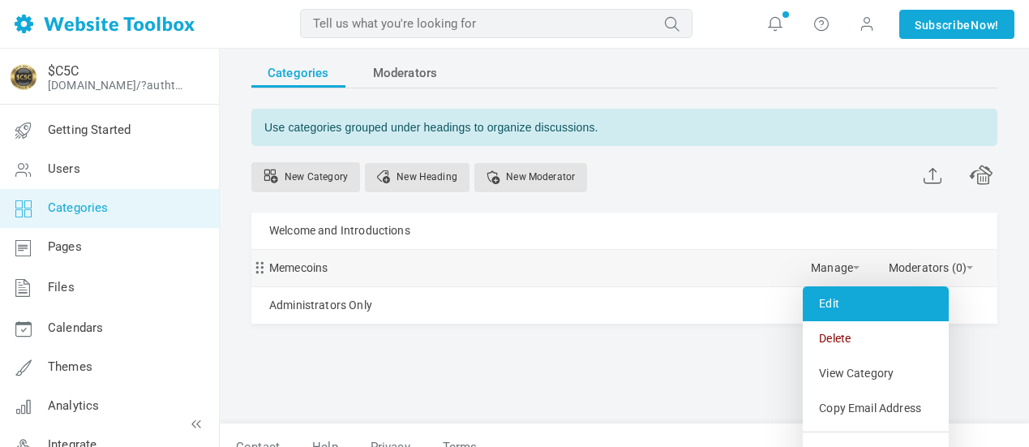
click at [834, 306] on link "Edit" at bounding box center [876, 303] width 146 height 35
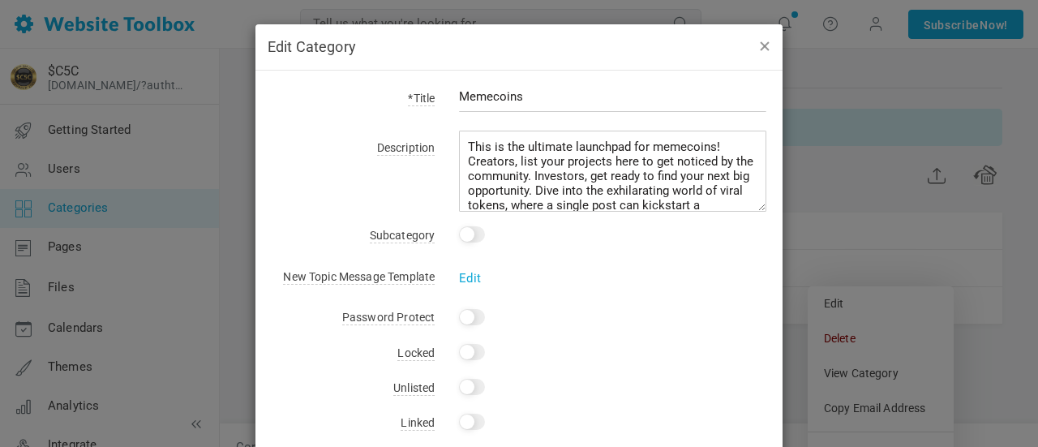
click at [762, 45] on button "button" at bounding box center [764, 46] width 13 height 18
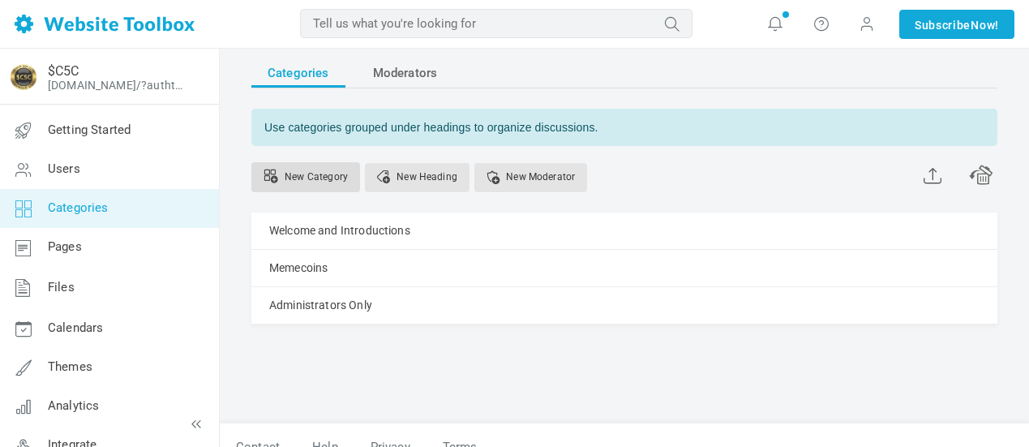
click at [326, 169] on link "New Category" at bounding box center [305, 177] width 109 height 30
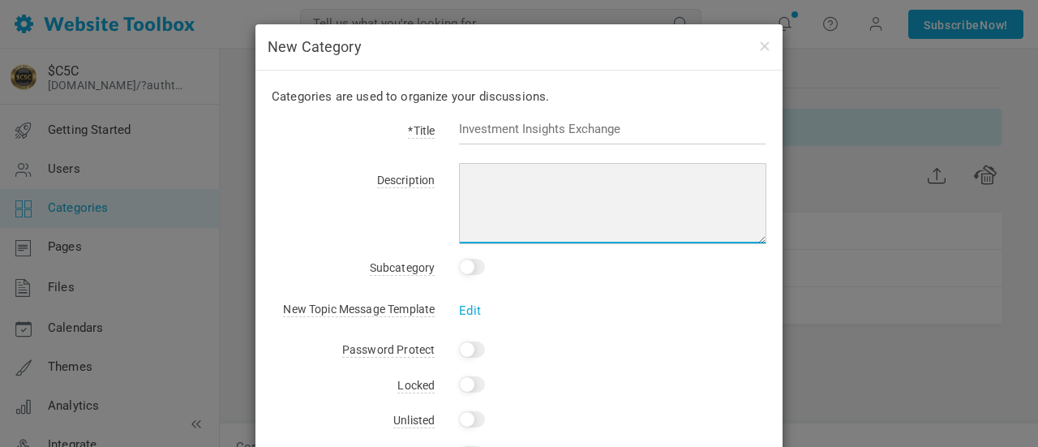
drag, startPoint x: 464, startPoint y: 175, endPoint x: 591, endPoint y: 191, distance: 127.5
click at [591, 191] on textarea at bounding box center [612, 203] width 307 height 81
paste textarea "This section is exclusively for discussions about coins launched on the Pump.fu…"
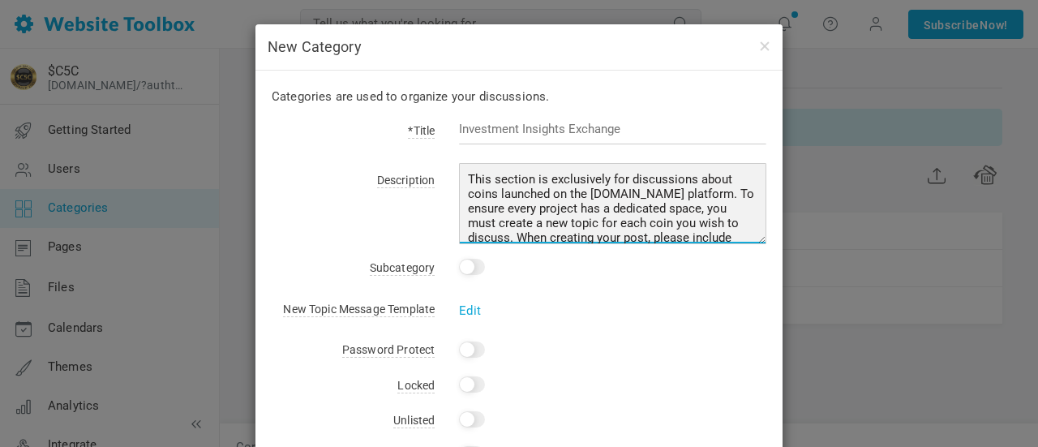
type textarea "This section is exclusively for discussions about coins launched on the Pump.fu…"
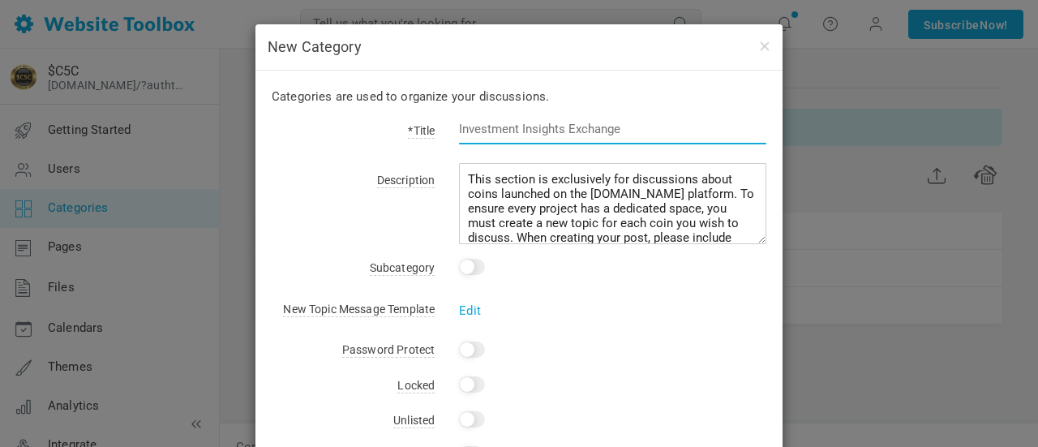
click at [611, 131] on input "text" at bounding box center [612, 129] width 307 height 31
paste input "What's the next Pump.fun gem? Share, Discover, Discuss."
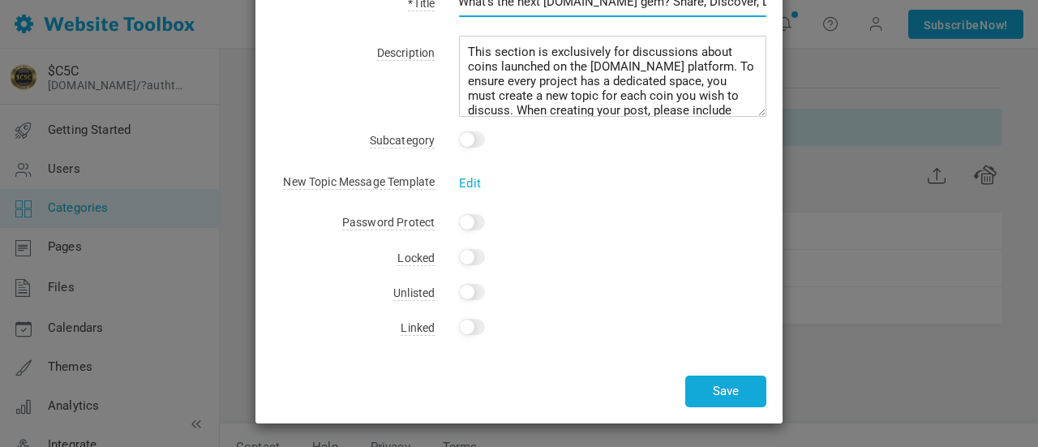
scroll to position [46, 0]
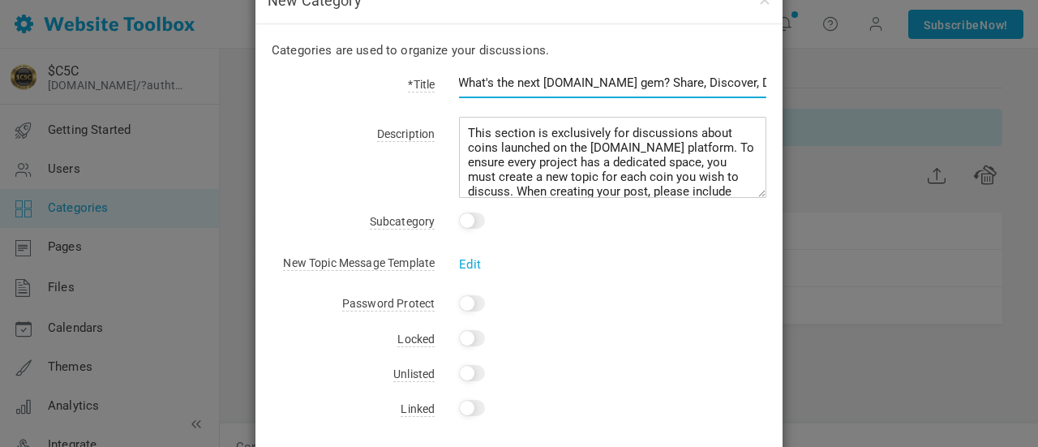
type input "What's the next Pump.fun gem? Share, Discover, Discuss."
click at [470, 221] on input "checkbox" at bounding box center [472, 221] width 26 height 16
checkbox input "true"
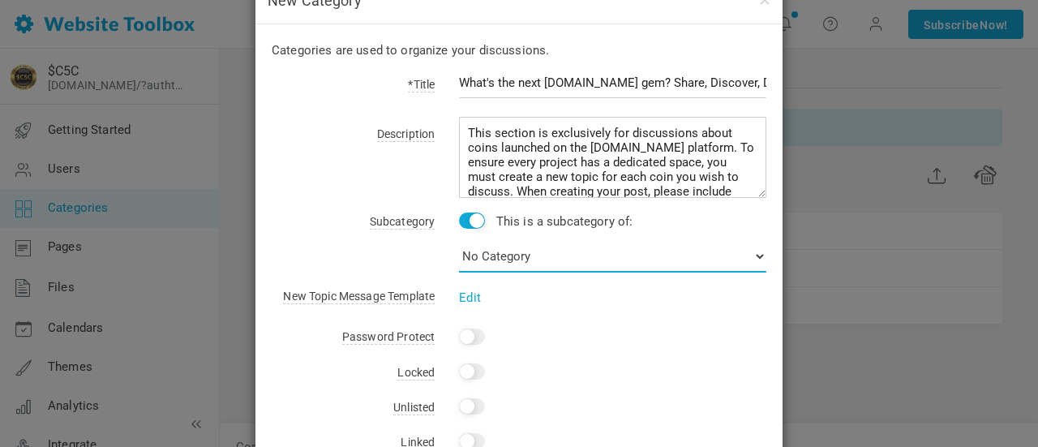
click at [587, 260] on select "No Category Welcome and Introductions Memecoins Administrators Only" at bounding box center [612, 256] width 307 height 32
select select "987345"
click at [459, 240] on select "No Category Welcome and Introductions Memecoins Administrators Only" at bounding box center [612, 256] width 307 height 32
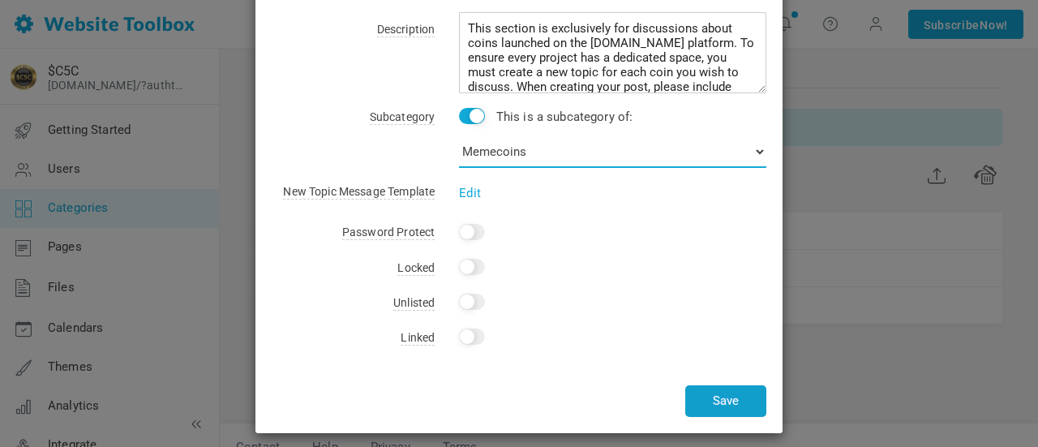
scroll to position [161, 0]
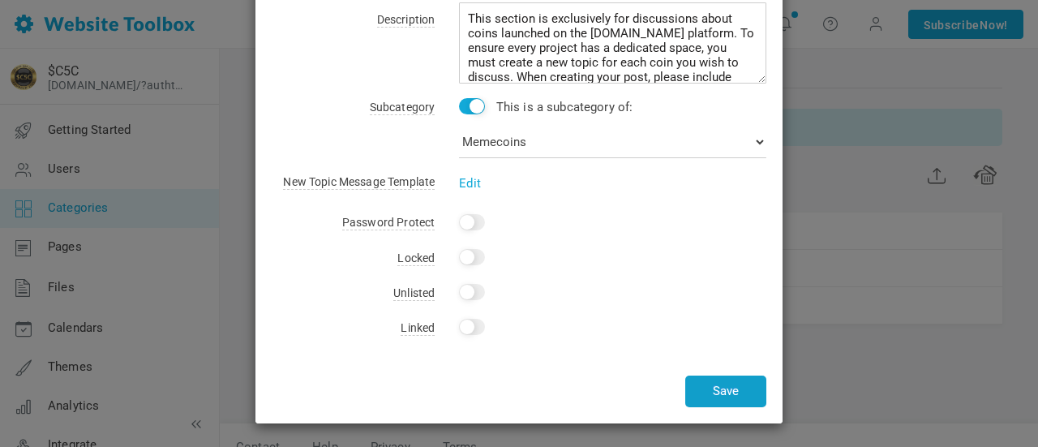
click at [738, 388] on button "Save" at bounding box center [725, 392] width 81 height 32
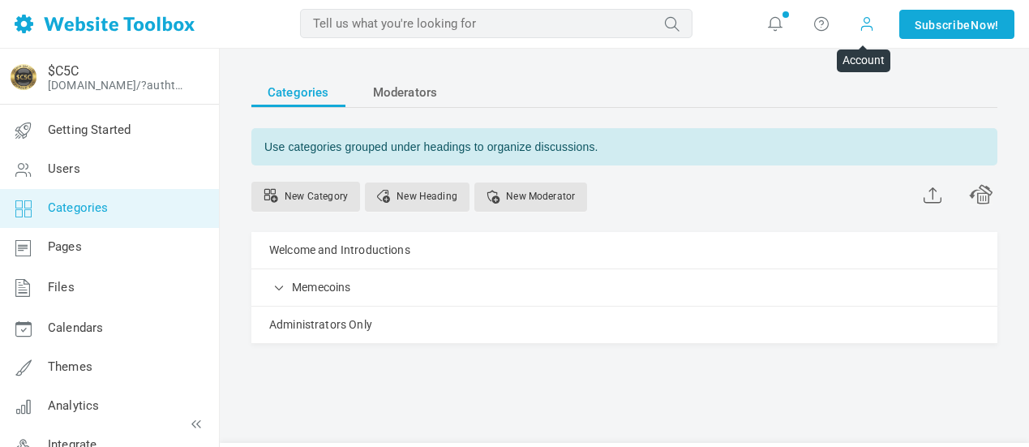
click at [860, 28] on span at bounding box center [867, 24] width 16 height 18
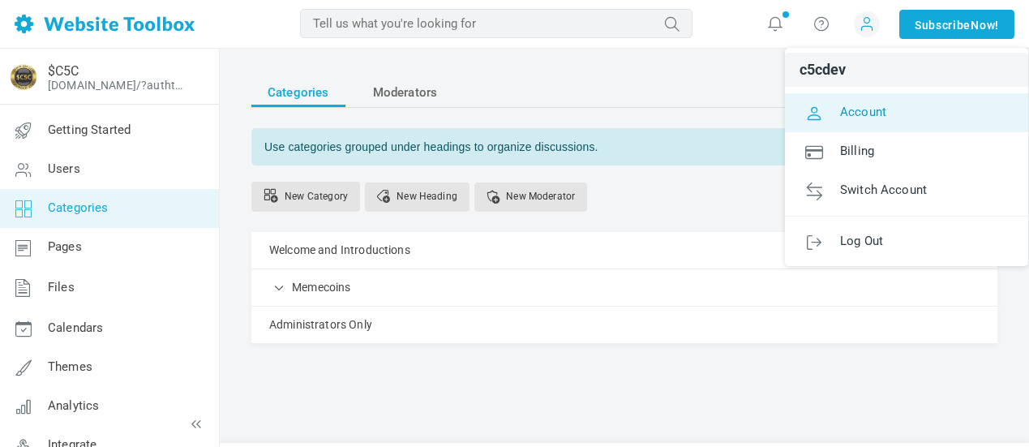
click at [871, 105] on span "Account" at bounding box center [863, 111] width 46 height 15
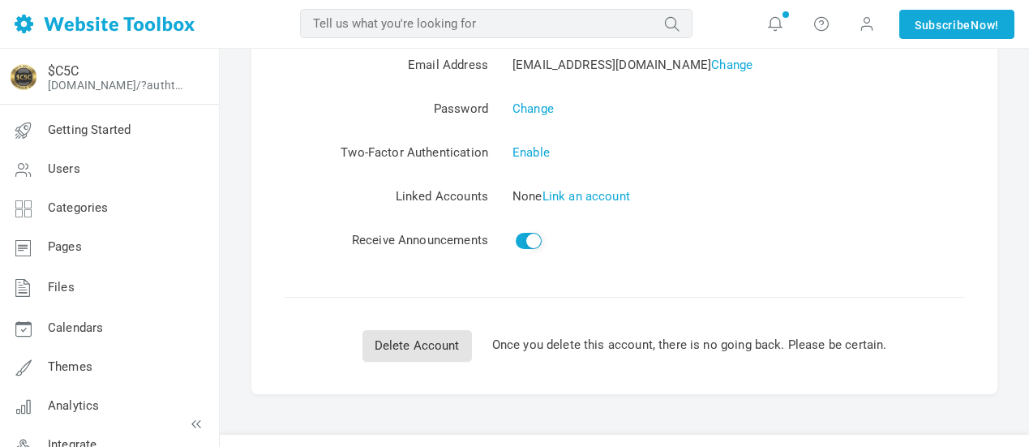
scroll to position [118, 0]
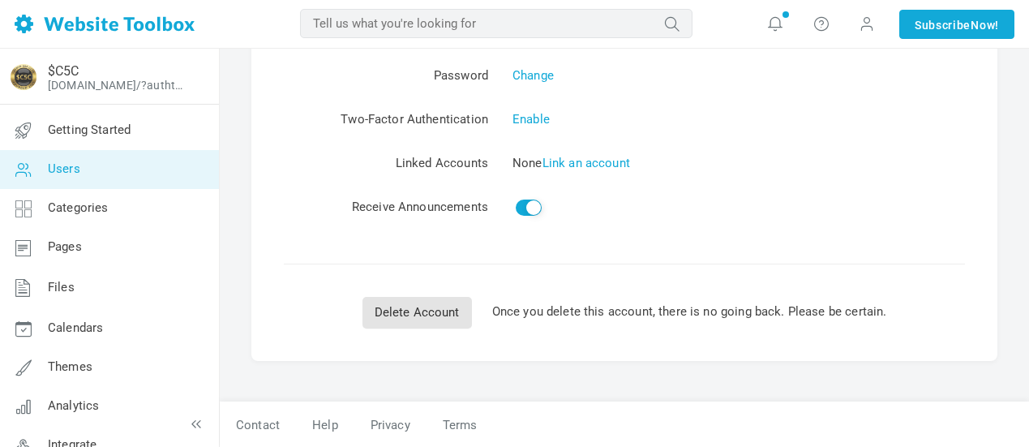
click at [78, 174] on span "Users" at bounding box center [64, 168] width 32 height 15
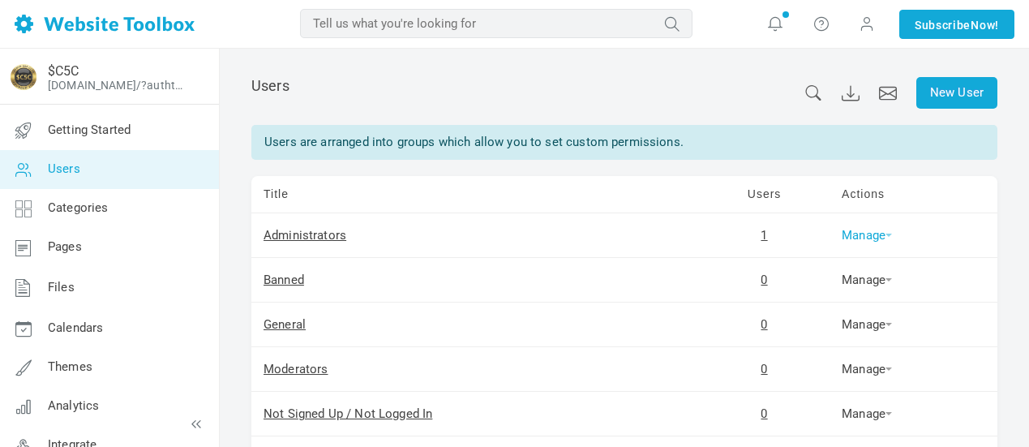
click at [848, 235] on link "Manage" at bounding box center [867, 235] width 50 height 15
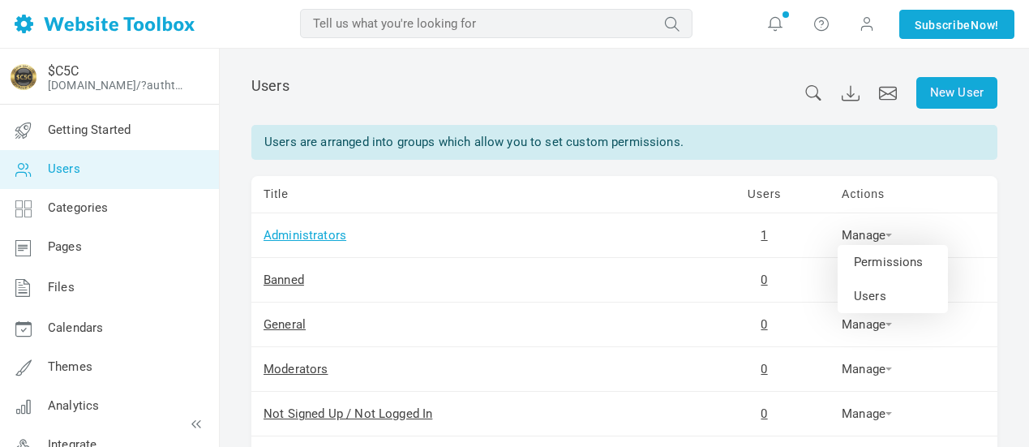
click at [299, 234] on link "Administrators" at bounding box center [305, 235] width 83 height 15
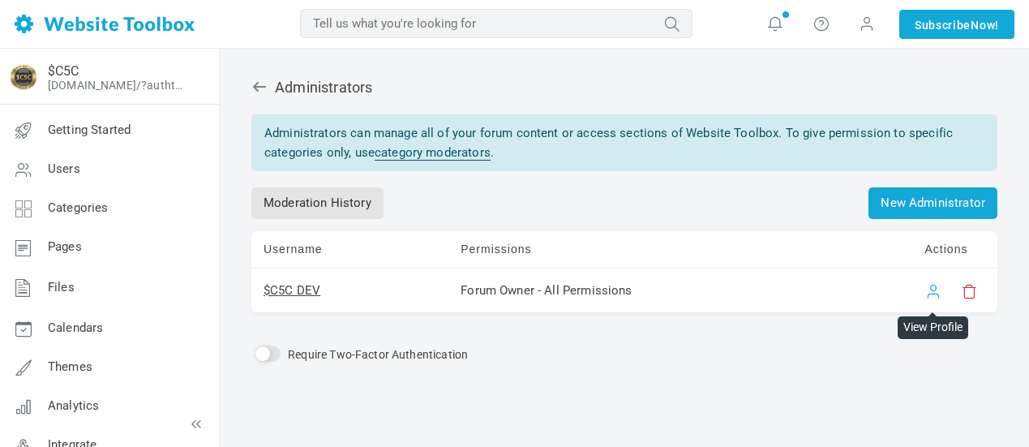
click at [932, 296] on link at bounding box center [934, 291] width 16 height 16
